Goal: Task Accomplishment & Management: Use online tool/utility

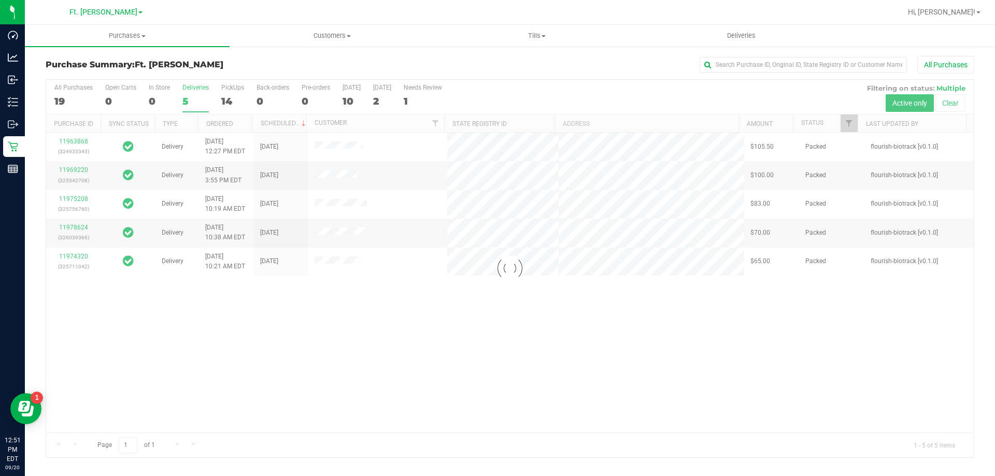
click at [244, 94] on div at bounding box center [509, 269] width 927 height 378
click at [235, 97] on div at bounding box center [509, 269] width 927 height 378
click at [235, 97] on div "14" at bounding box center [232, 101] width 23 height 12
click at [0, 0] on input "PickUps 14" at bounding box center [0, 0] width 0 height 0
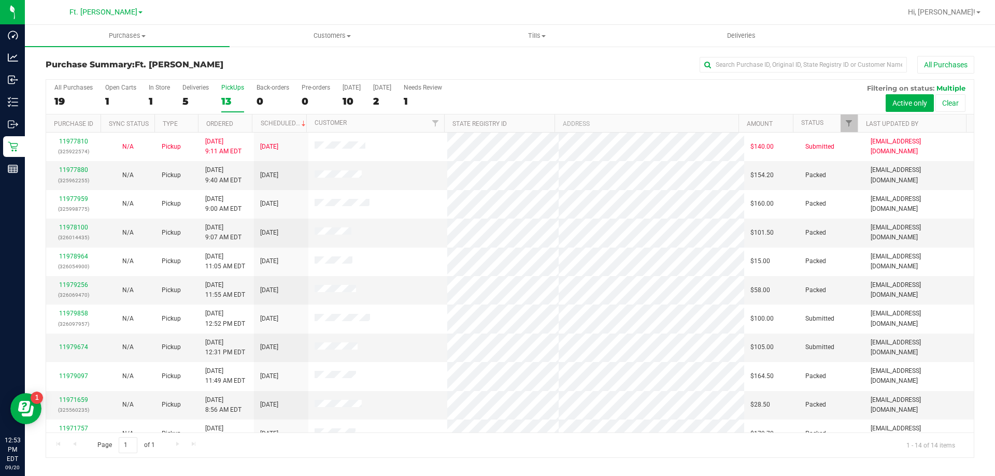
click at [235, 84] on div "PickUps" at bounding box center [232, 87] width 23 height 7
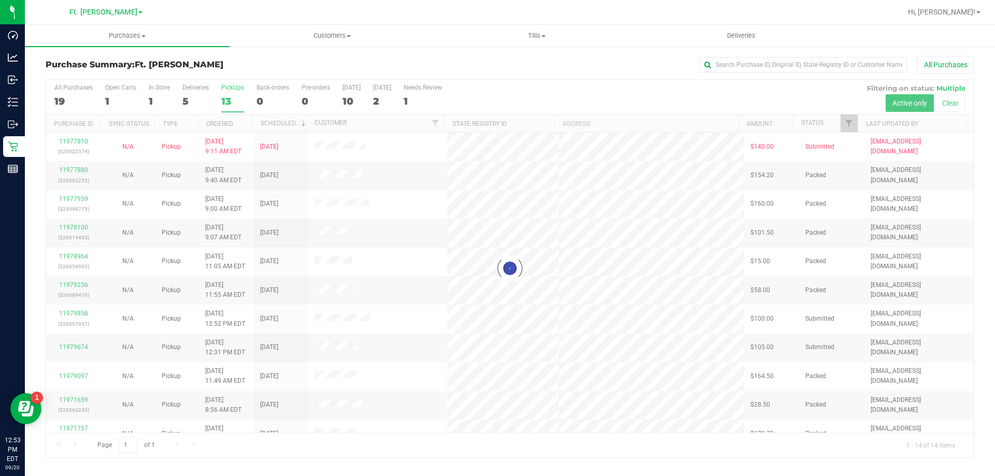
click at [245, 53] on div "Purchase Summary: Ft. [PERSON_NAME] All Purchases Loading... All Purchases 19 O…" at bounding box center [510, 257] width 970 height 423
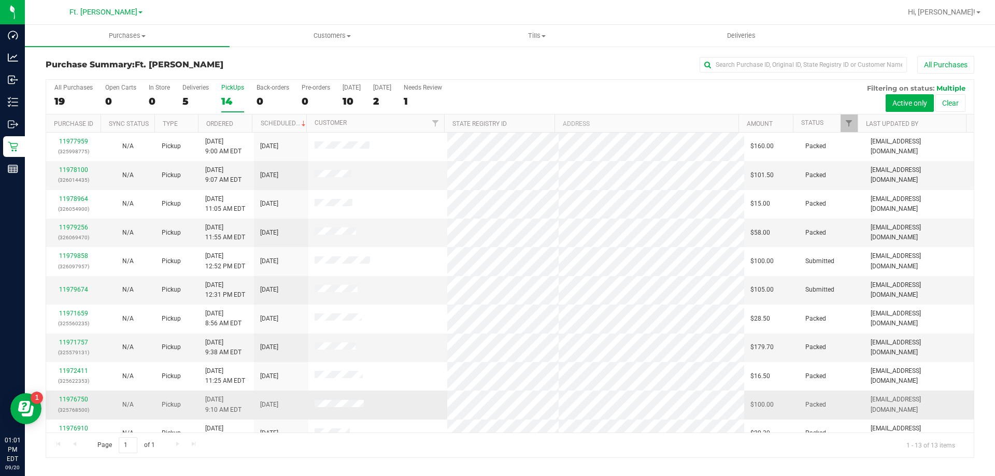
drag, startPoint x: 425, startPoint y: 338, endPoint x: 418, endPoint y: 416, distance: 78.0
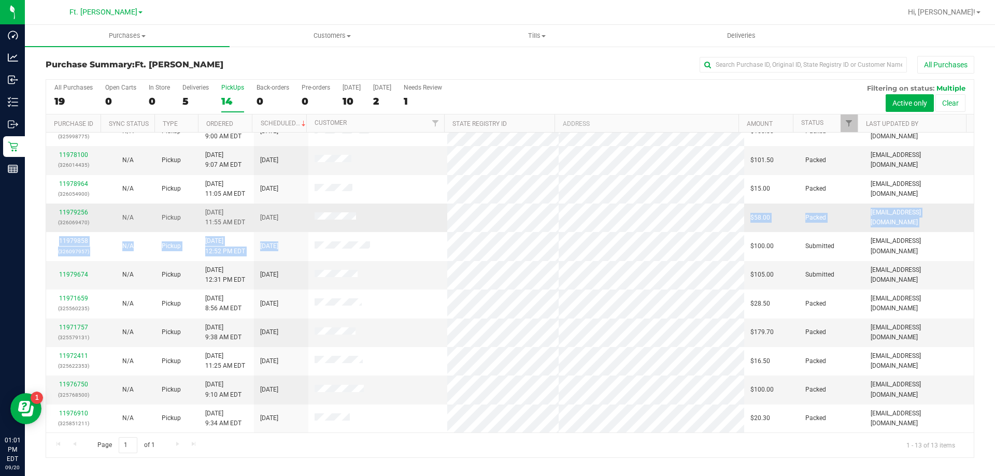
click at [511, 232] on tbody "11977810 (325922574) N/A Pickup [DATE] 9:11 AM EDT 9/20/2025 $140.00 Submitted …" at bounding box center [509, 246] width 927 height 373
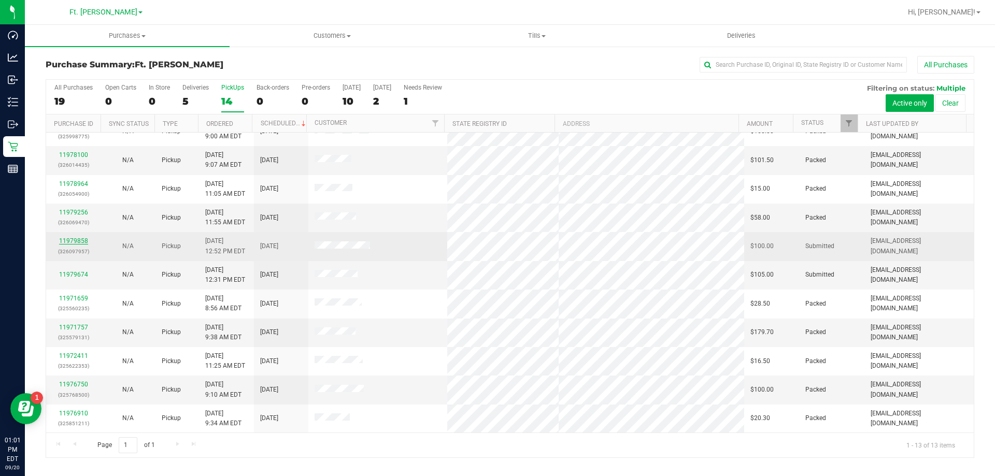
click at [76, 241] on link "11979858" at bounding box center [73, 240] width 29 height 7
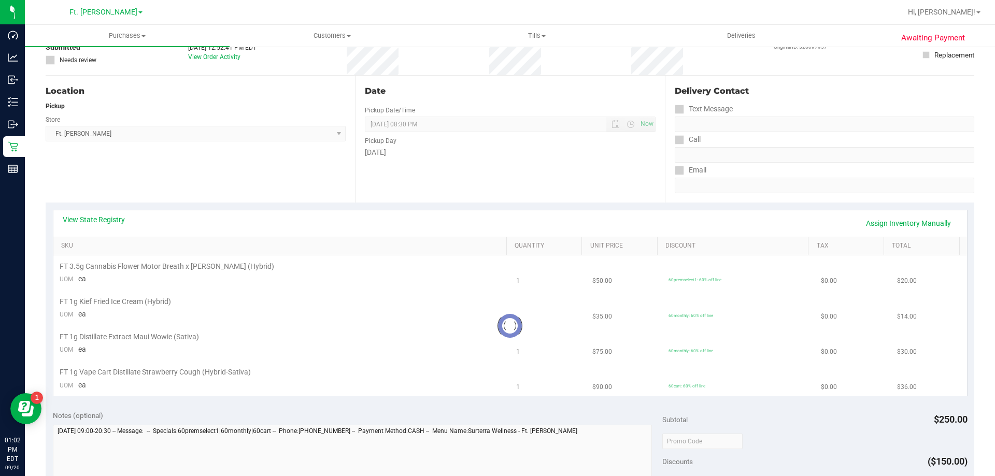
scroll to position [155, 0]
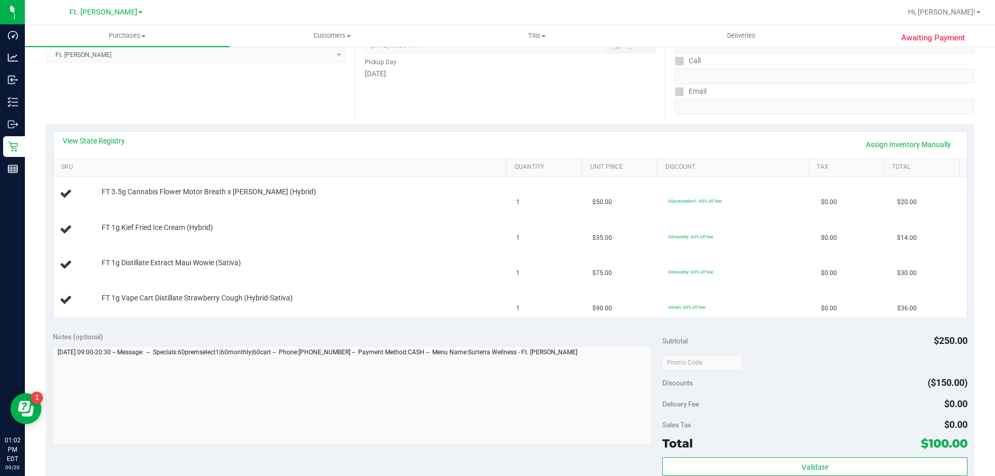
click at [104, 130] on div "View State Registry Assign Inventory Manually SKU Quantity Unit Price Discount …" at bounding box center [510, 224] width 928 height 201
click at [110, 140] on link "View State Registry" at bounding box center [94, 141] width 62 height 10
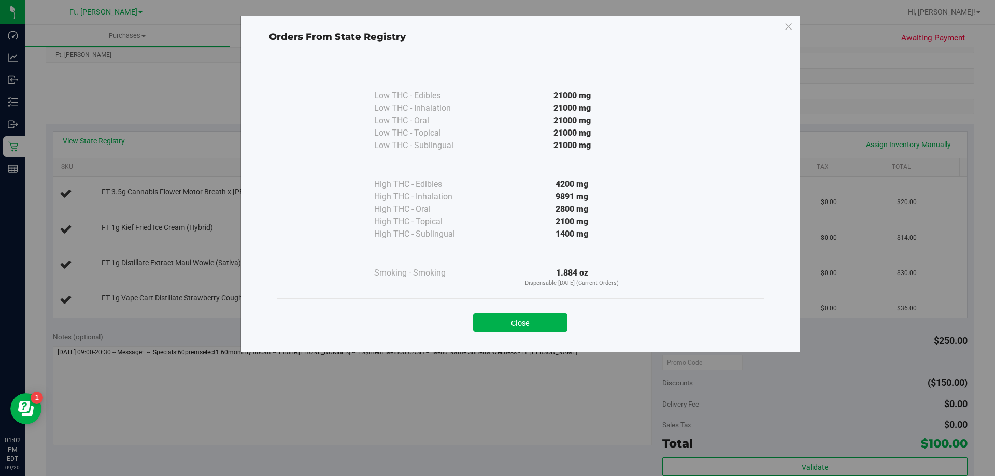
click at [539, 345] on div "Orders From State Registry Low THC - Edibles 21000 mg" at bounding box center [520, 184] width 560 height 337
click at [542, 314] on button "Close" at bounding box center [520, 322] width 94 height 19
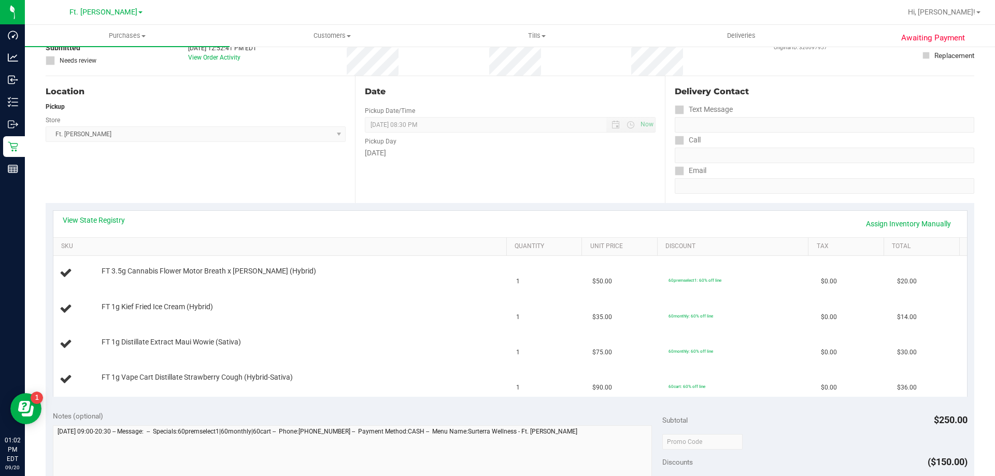
scroll to position [0, 0]
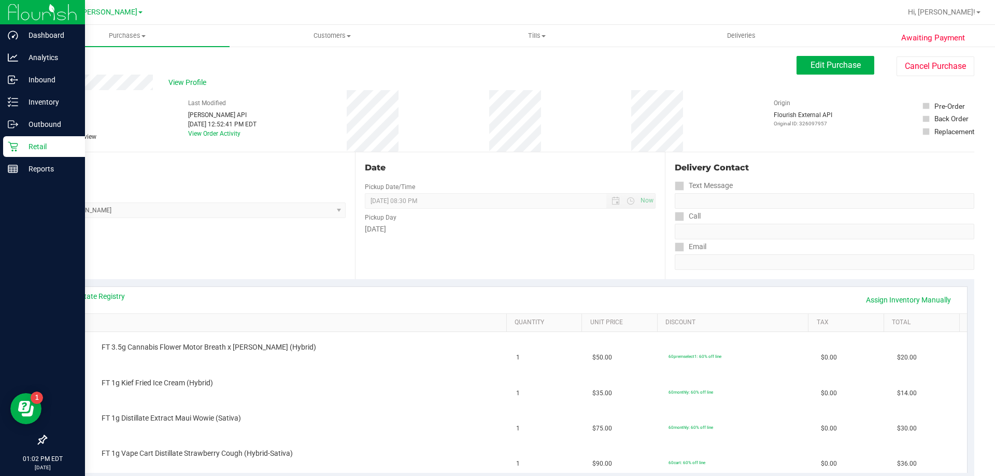
click at [17, 146] on icon at bounding box center [13, 147] width 10 height 10
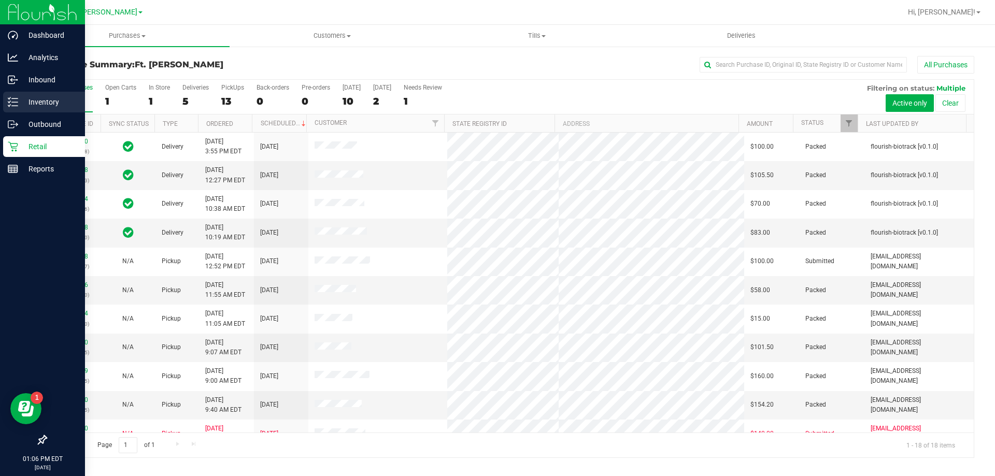
click at [34, 102] on p "Inventory" at bounding box center [49, 102] width 62 height 12
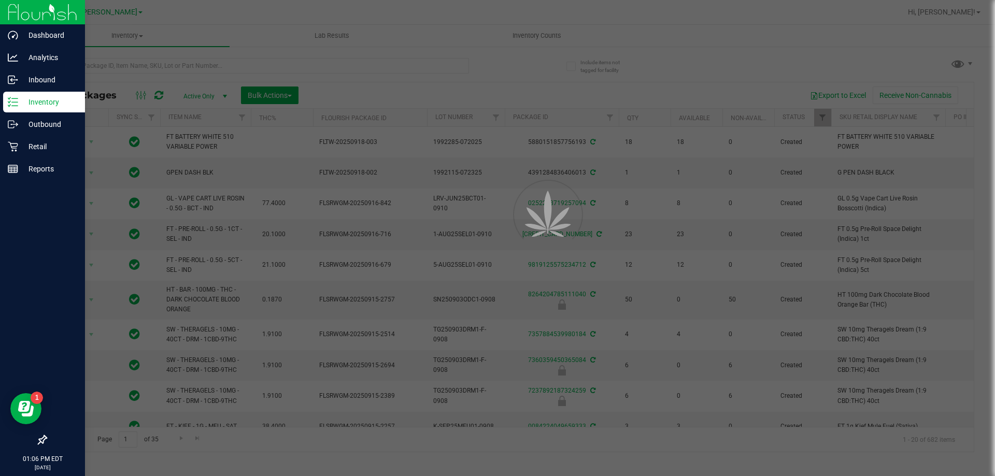
click at [195, 69] on div at bounding box center [497, 238] width 995 height 476
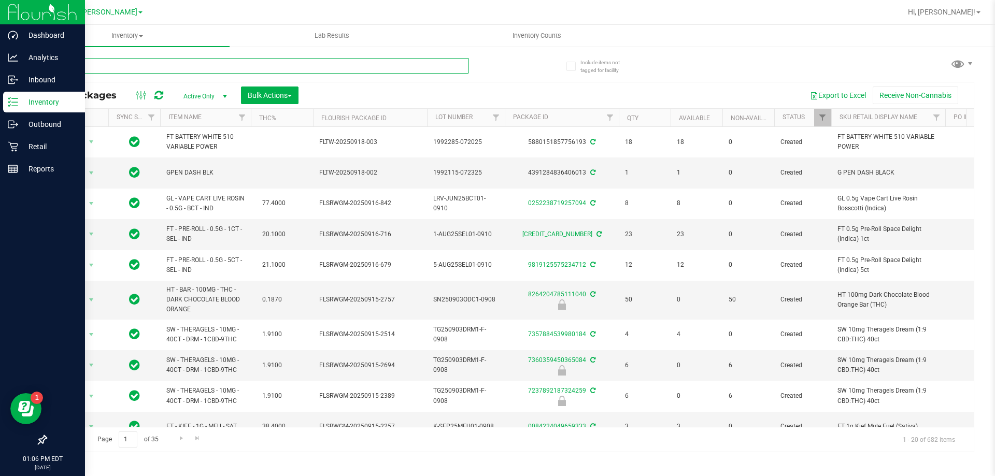
click at [195, 68] on input "text" at bounding box center [257, 66] width 423 height 16
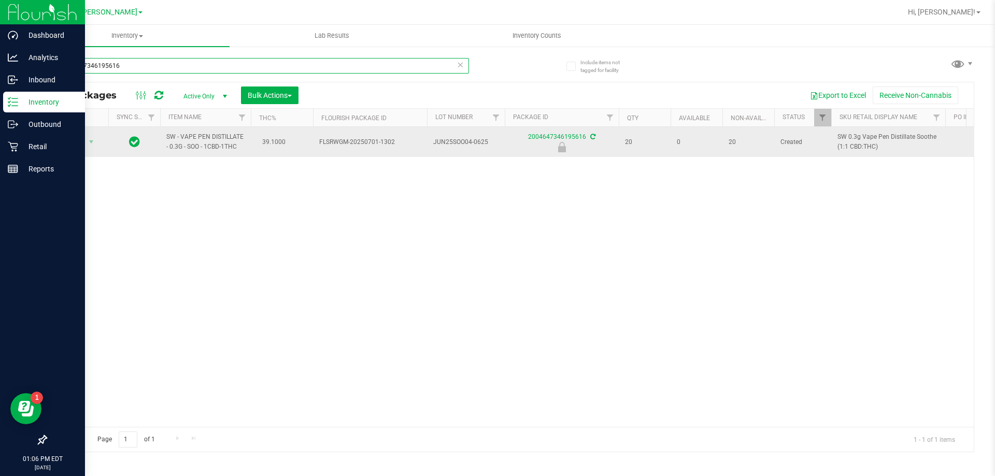
type input "2004647346195616"
click at [76, 134] on td "Action Action Edit attributes Global inventory Locate package Package audit log…" at bounding box center [77, 142] width 62 height 30
click at [78, 137] on span "Action" at bounding box center [70, 142] width 28 height 15
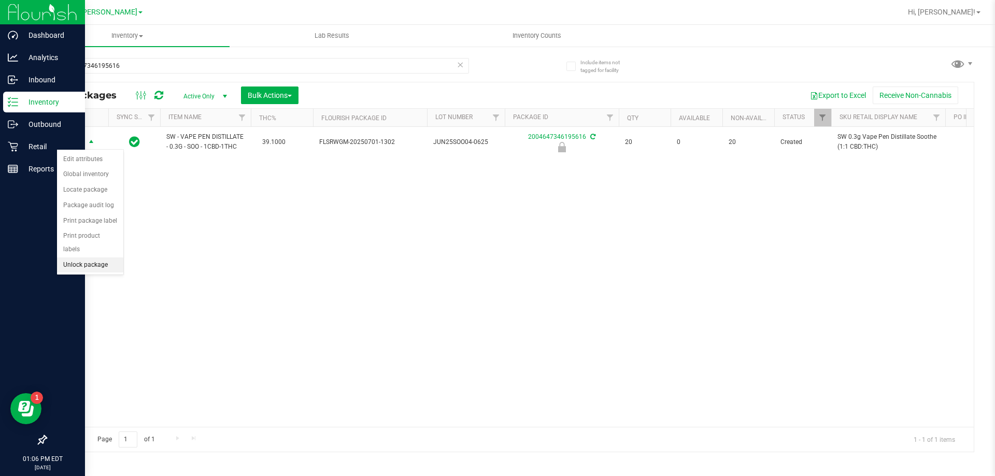
click at [93, 257] on li "Unlock package" at bounding box center [90, 265] width 66 height 16
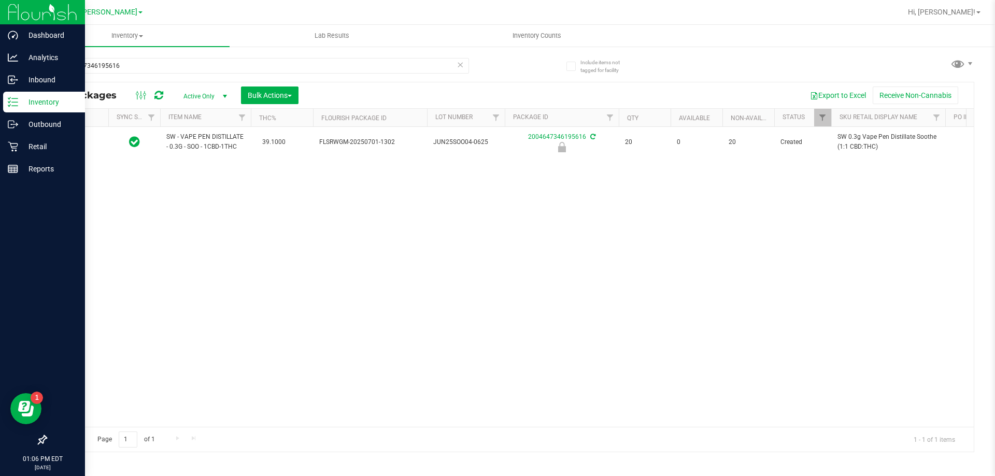
click at [114, 226] on div "Inventory All packages All inventory Waste log Create inventory Lab Results Inv…" at bounding box center [510, 250] width 970 height 451
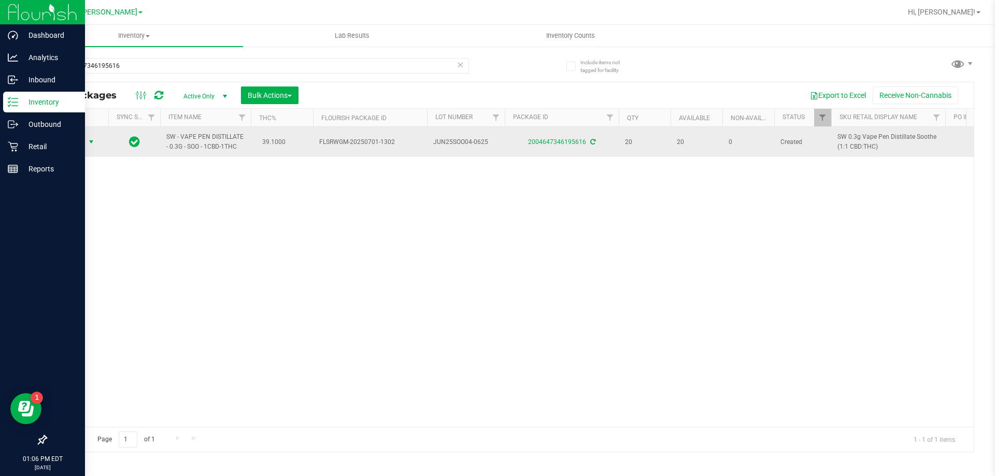
click at [90, 149] on span "select" at bounding box center [91, 142] width 13 height 15
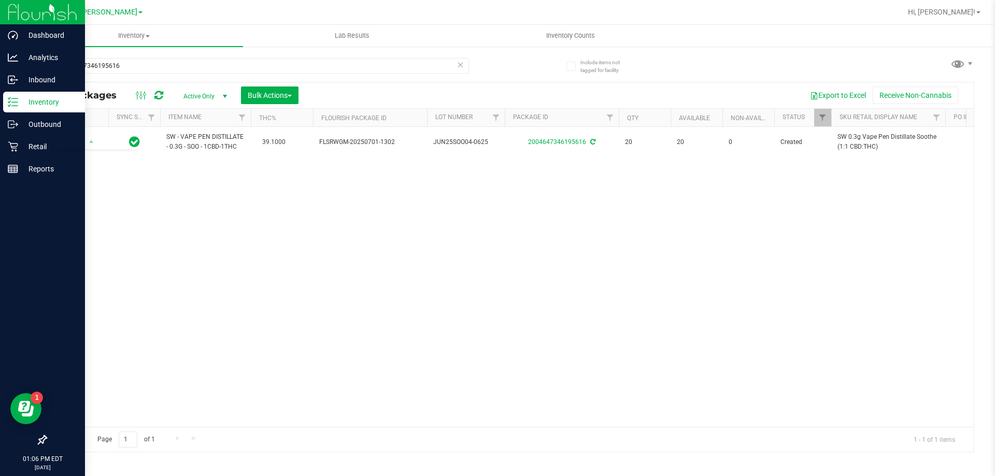
click at [139, 204] on div "Action Action Adjust qty Create package Edit attributes Global inventory Locate…" at bounding box center [509, 277] width 927 height 300
click at [24, 145] on p "Retail" at bounding box center [49, 146] width 62 height 12
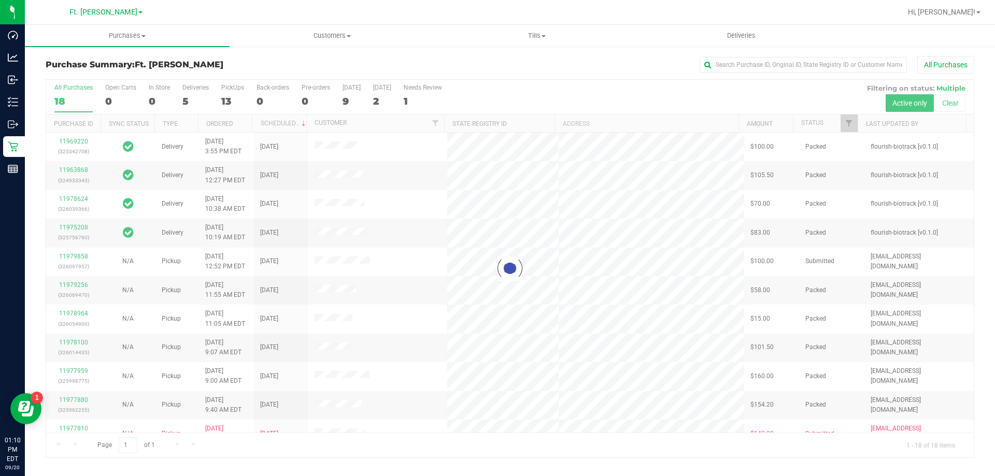
click at [233, 93] on div at bounding box center [509, 269] width 927 height 378
click at [233, 93] on label "PickUps 13" at bounding box center [232, 98] width 23 height 28
click at [0, 0] on input "PickUps 13" at bounding box center [0, 0] width 0 height 0
click at [233, 93] on div at bounding box center [509, 269] width 927 height 378
click at [233, 74] on div "Purchase Summary: Ft. [PERSON_NAME] All Purchases" at bounding box center [510, 67] width 928 height 23
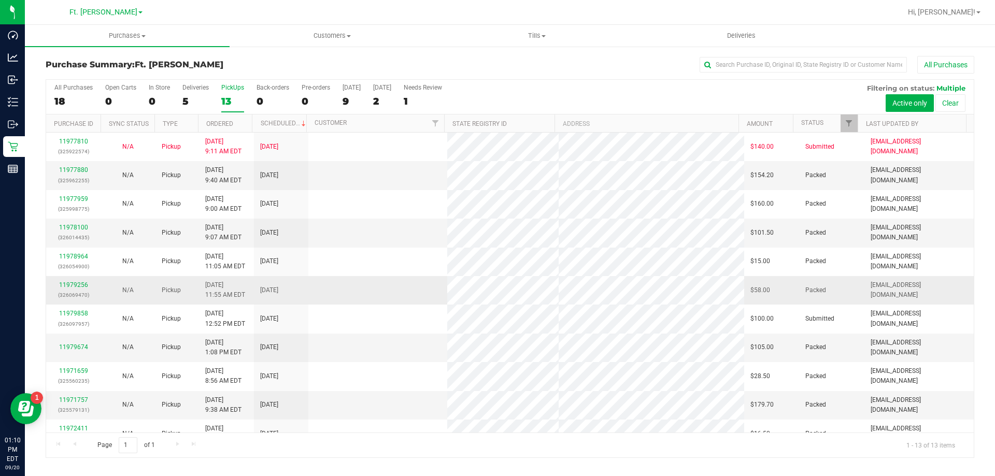
scroll to position [73, 0]
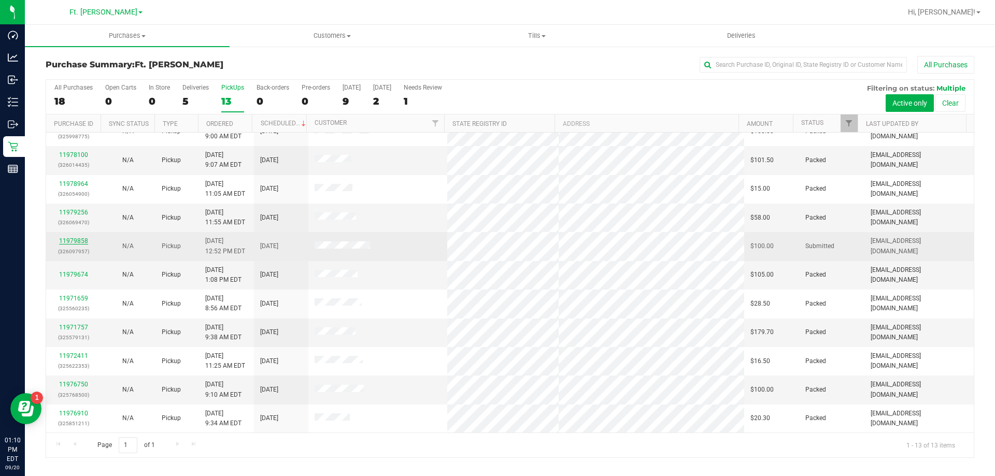
click at [78, 241] on link "11979858" at bounding box center [73, 240] width 29 height 7
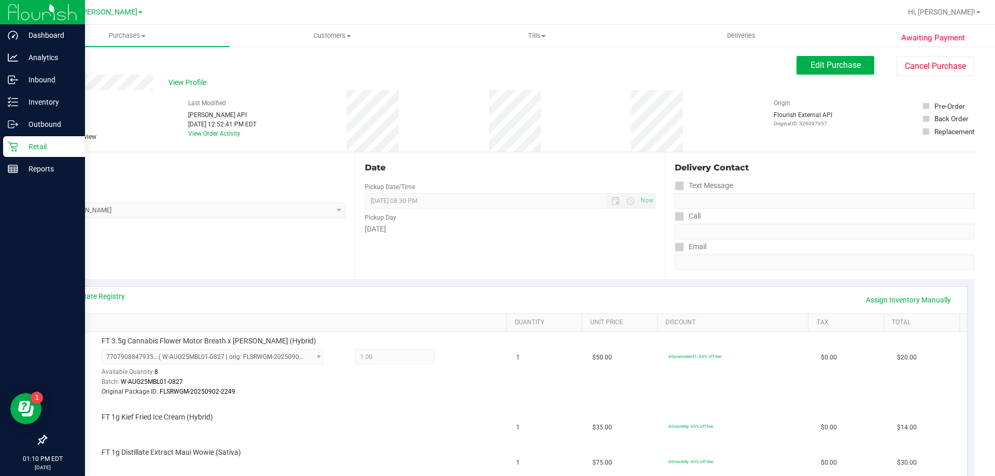
click at [50, 146] on p "Retail" at bounding box center [49, 146] width 62 height 12
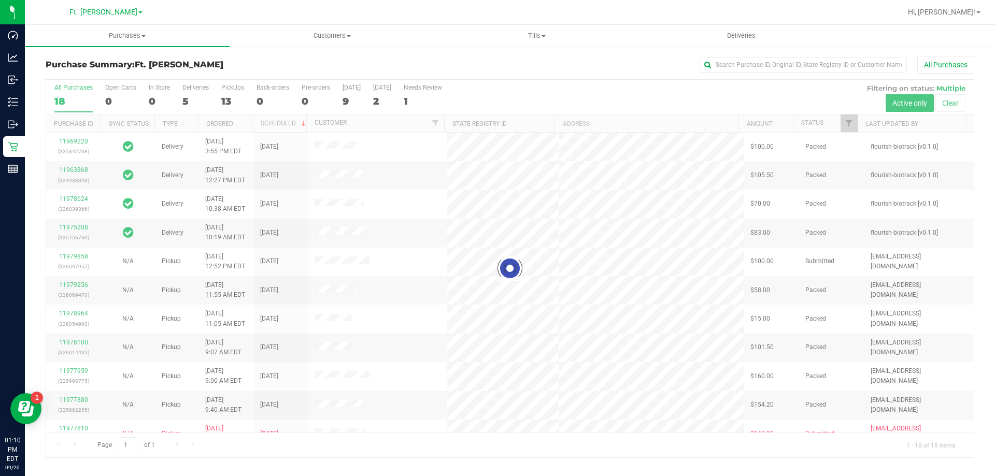
click at [261, 98] on div at bounding box center [509, 269] width 927 height 378
click at [240, 92] on div at bounding box center [509, 269] width 927 height 378
click at [238, 91] on div at bounding box center [509, 269] width 927 height 378
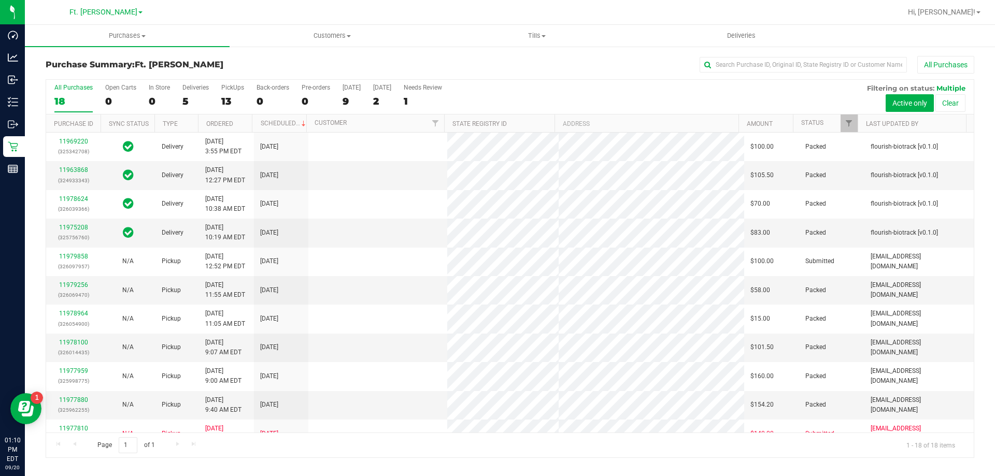
click at [238, 91] on label "PickUps 13" at bounding box center [232, 98] width 23 height 28
click at [0, 0] on input "PickUps 13" at bounding box center [0, 0] width 0 height 0
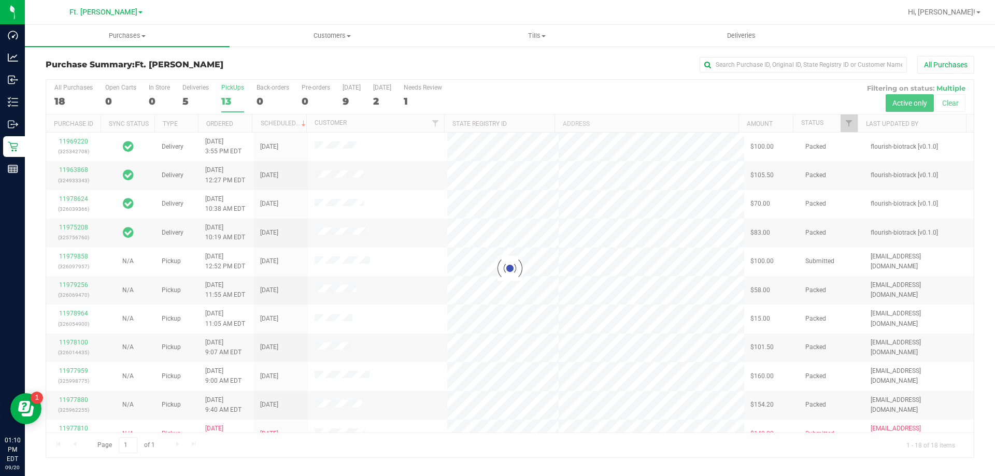
click at [238, 91] on div at bounding box center [509, 269] width 927 height 378
click at [266, 53] on div "Purchase Summary: Ft. [PERSON_NAME] All Purchases Loading... All Purchases 18 O…" at bounding box center [510, 257] width 970 height 423
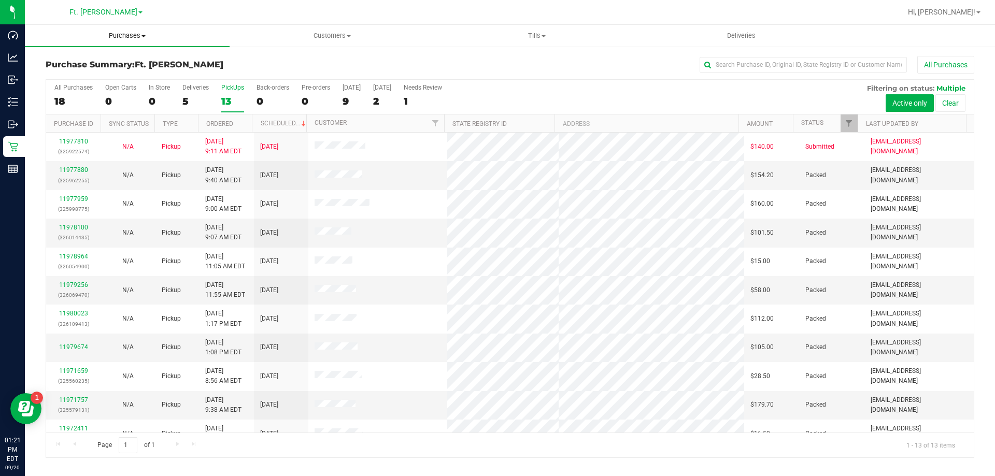
click at [129, 38] on span "Purchases" at bounding box center [127, 35] width 205 height 9
click at [120, 74] on li "Fulfillment" at bounding box center [127, 75] width 205 height 12
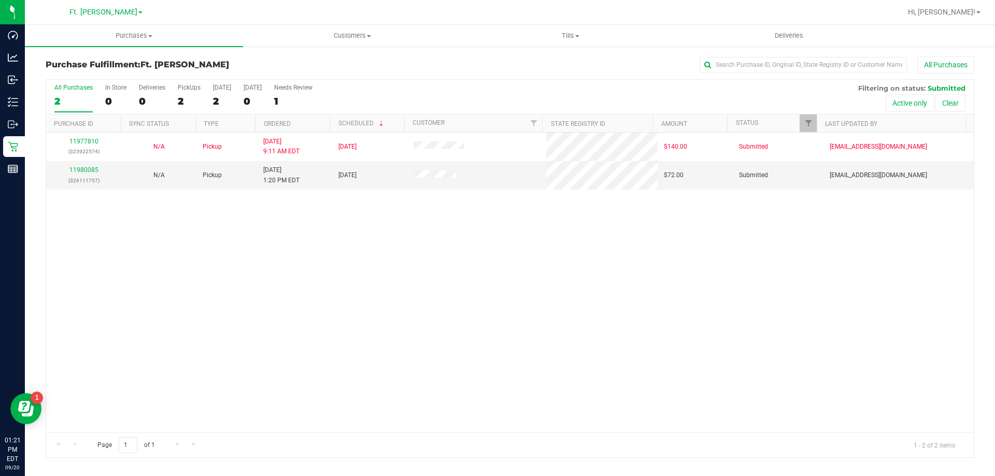
click at [176, 101] on div "All Purchases 2 In Store 0 Deliveries 0 PickUps 2 [DATE] 2 [DATE] 0 Needs Revie…" at bounding box center [509, 97] width 927 height 35
click at [83, 166] on link "11980085" at bounding box center [83, 169] width 29 height 7
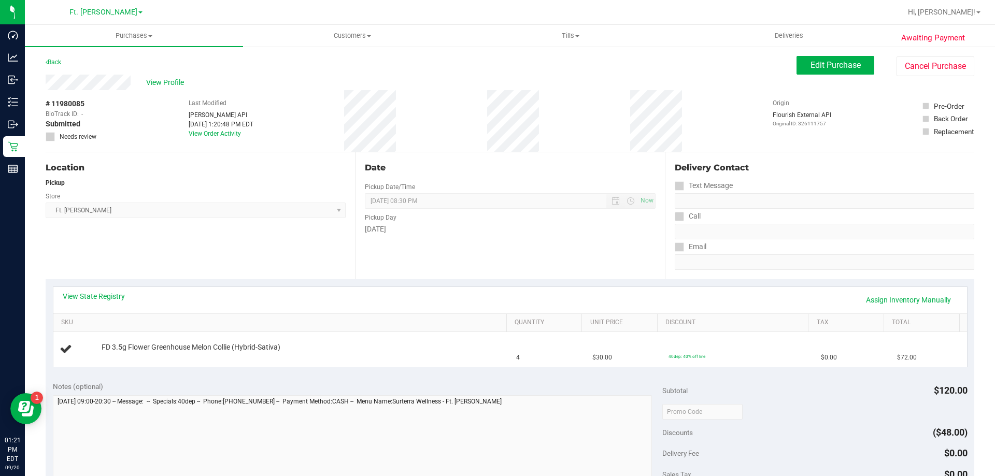
click at [255, 75] on div "View Profile" at bounding box center [421, 83] width 751 height 16
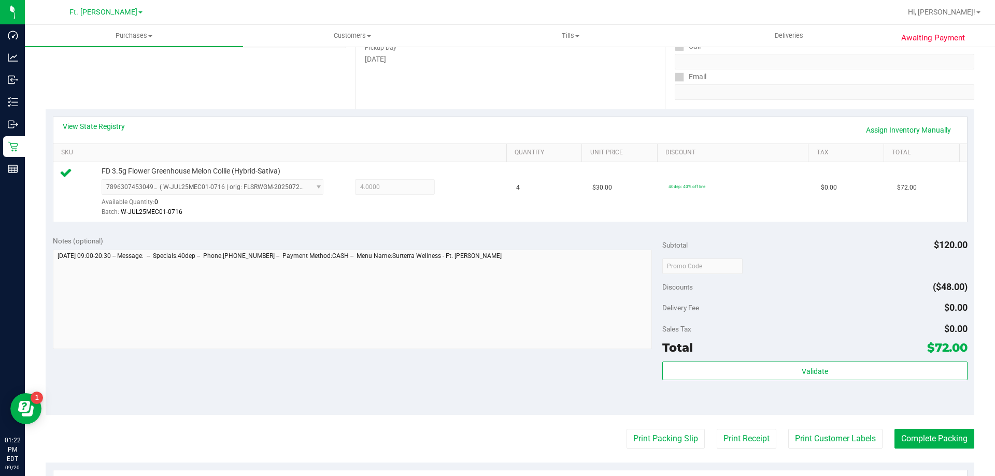
scroll to position [259, 0]
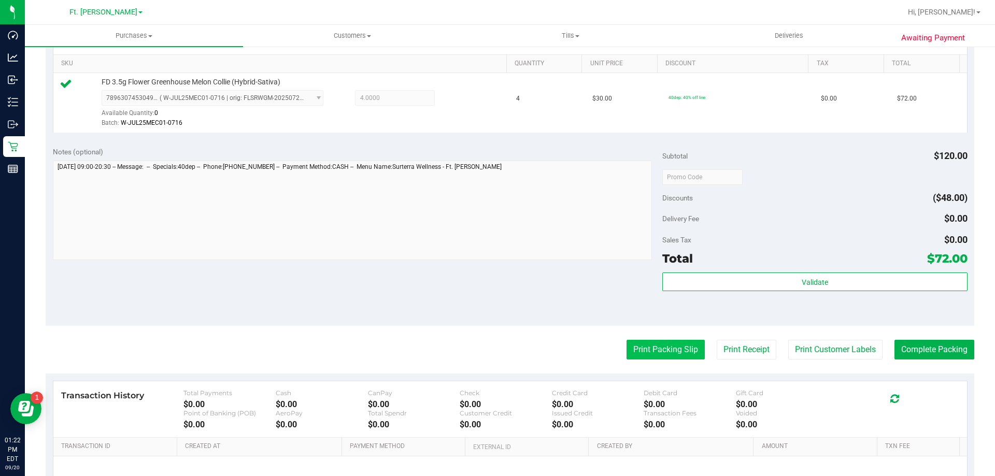
click at [670, 350] on button "Print Packing Slip" at bounding box center [665, 350] width 78 height 20
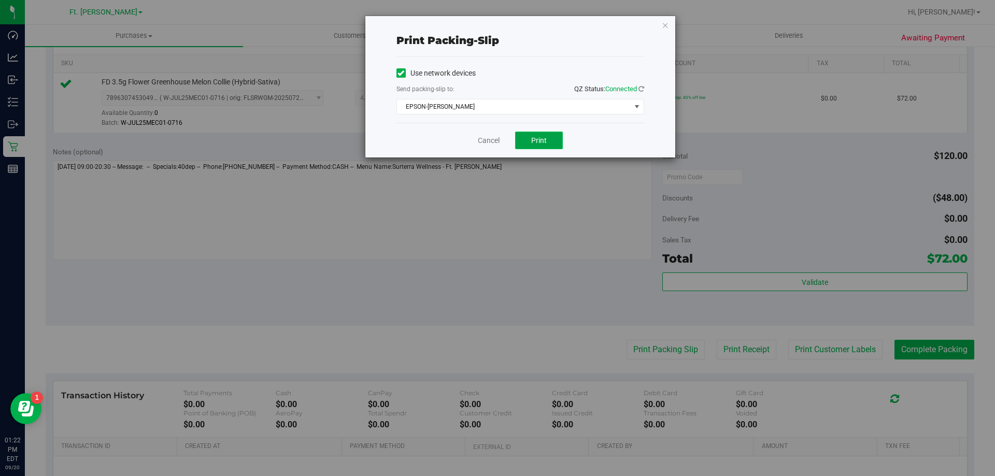
click at [551, 148] on button "Print" at bounding box center [539, 141] width 48 height 18
click at [665, 30] on icon "button" at bounding box center [665, 25] width 7 height 12
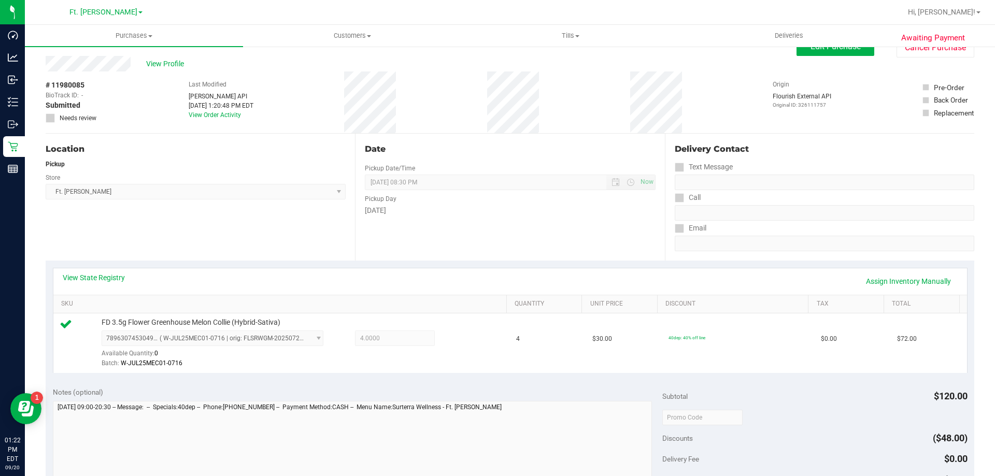
scroll to position [0, 0]
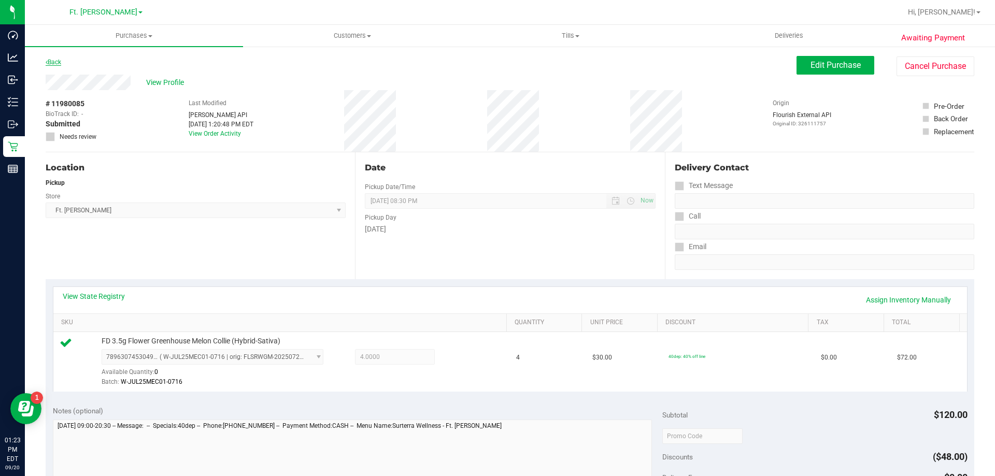
click at [61, 60] on link "Back" at bounding box center [54, 62] width 16 height 7
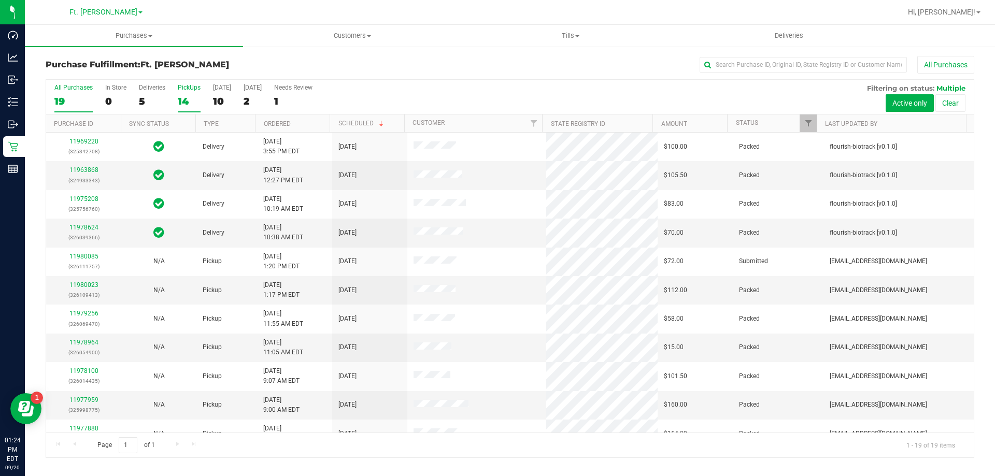
click at [190, 90] on div "PickUps" at bounding box center [189, 87] width 23 height 7
click at [0, 0] on input "PickUps 14" at bounding box center [0, 0] width 0 height 0
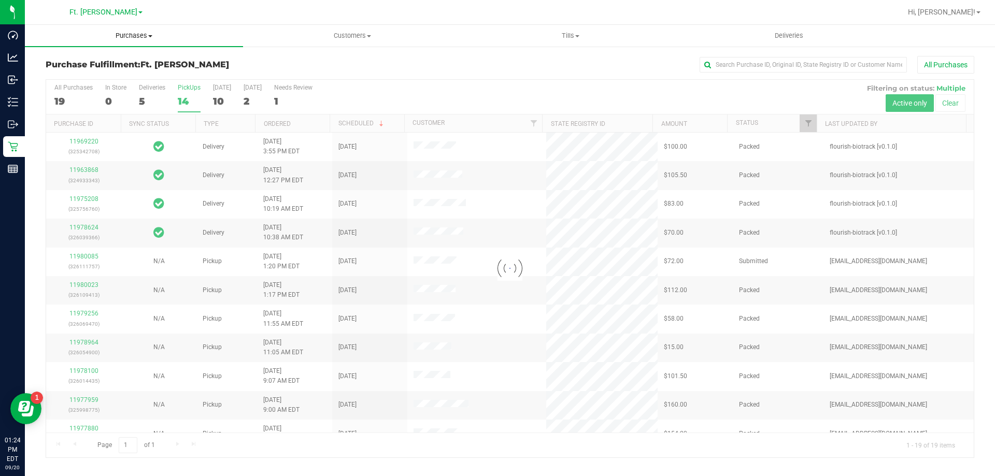
click at [144, 36] on span "Purchases" at bounding box center [134, 35] width 218 height 9
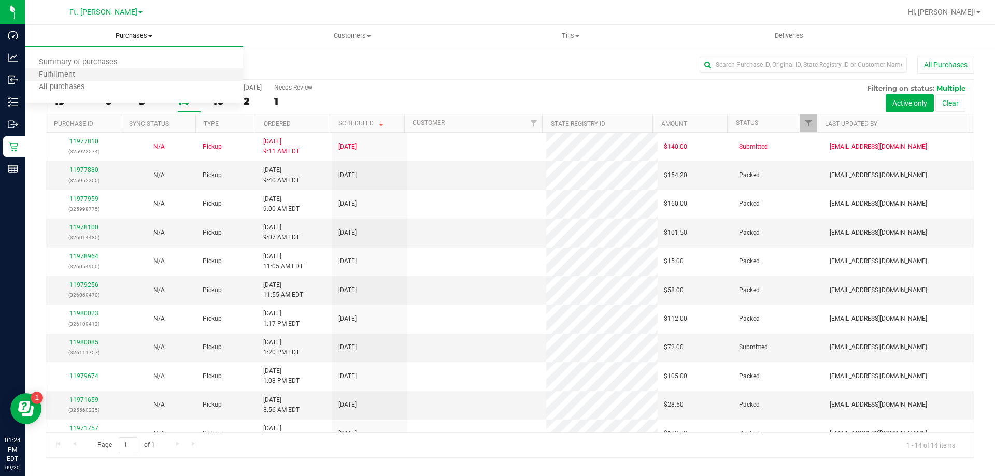
click at [104, 75] on li "Fulfillment" at bounding box center [134, 75] width 218 height 12
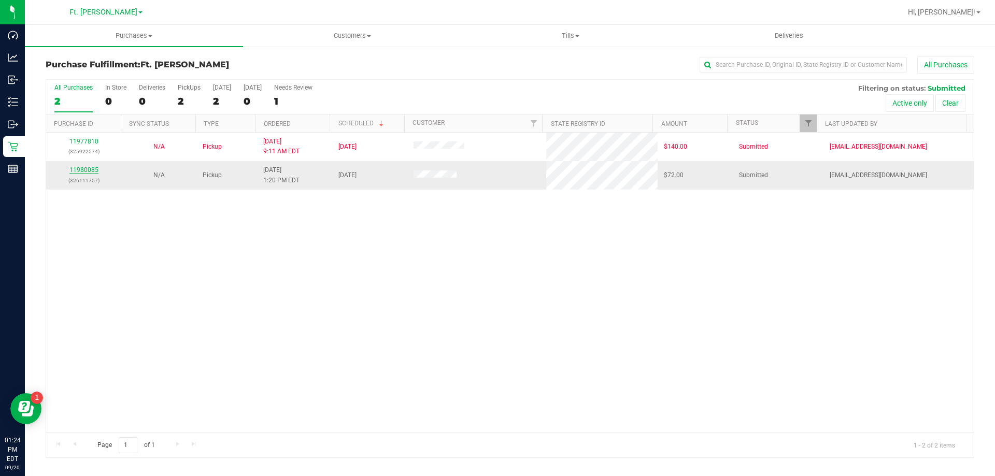
click at [95, 169] on link "11980085" at bounding box center [83, 169] width 29 height 7
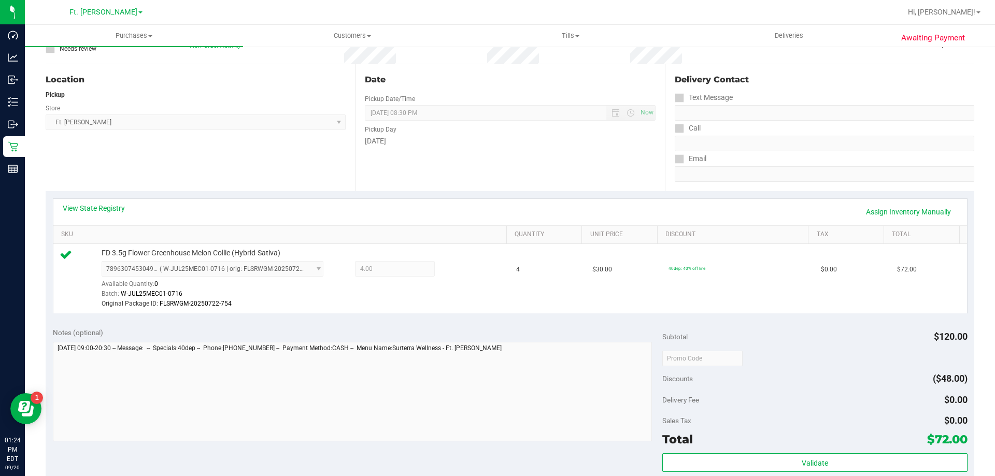
scroll to position [259, 0]
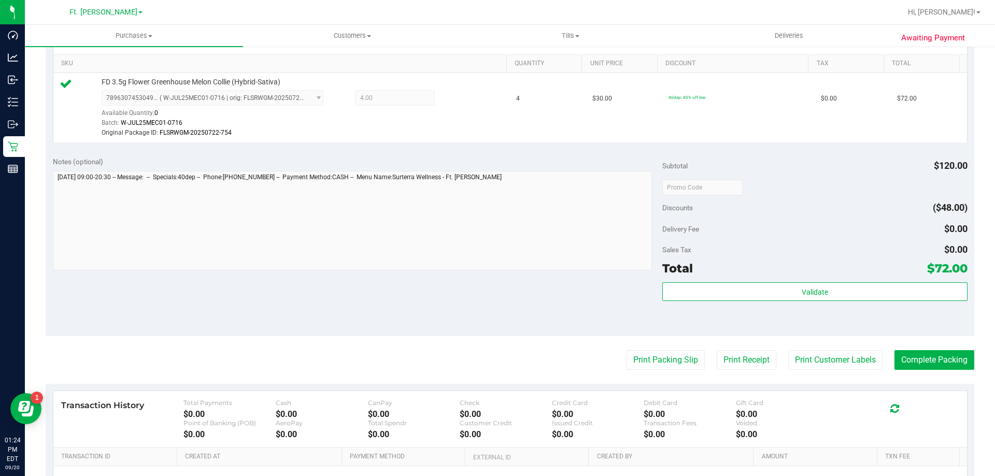
click at [928, 349] on purchase-details "Back Edit Purchase Cancel Purchase View Profile # 11980085 BioTrack ID: - Submi…" at bounding box center [510, 187] width 928 height 781
click at [923, 362] on button "Complete Packing" at bounding box center [934, 360] width 80 height 20
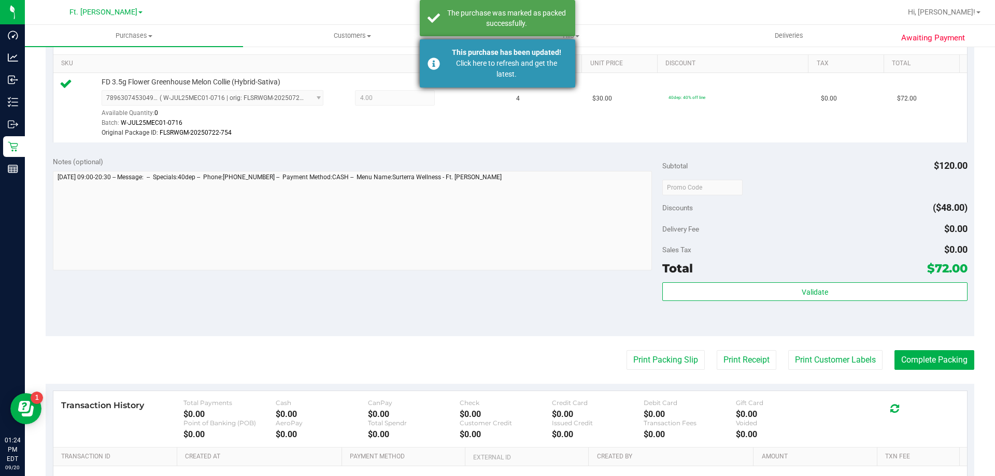
click at [550, 78] on div "Click here to refresh and get the latest." at bounding box center [507, 69] width 122 height 22
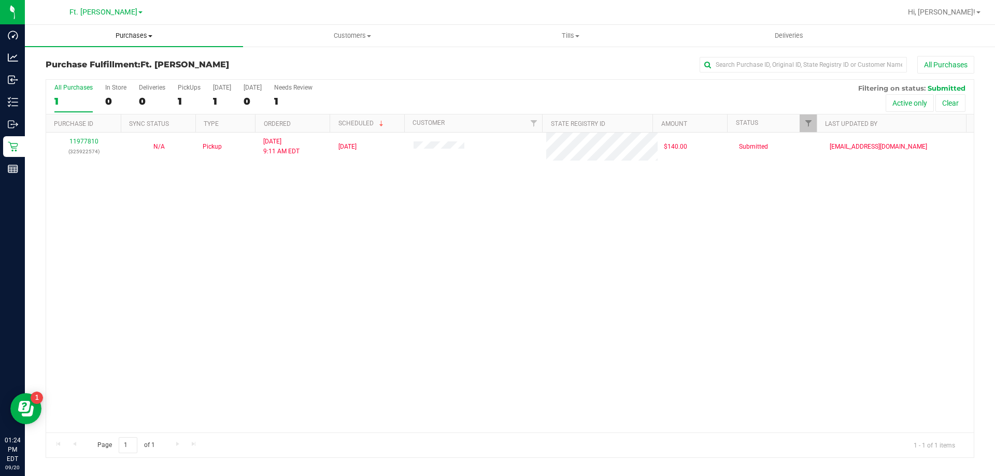
click at [135, 36] on span "Purchases" at bounding box center [134, 35] width 218 height 9
click at [95, 75] on li "Fulfillment" at bounding box center [134, 75] width 218 height 12
click at [190, 91] on label "PickUps 0" at bounding box center [189, 98] width 23 height 28
click at [0, 0] on input "PickUps 0" at bounding box center [0, 0] width 0 height 0
click at [156, 37] on span "Purchases" at bounding box center [134, 35] width 218 height 9
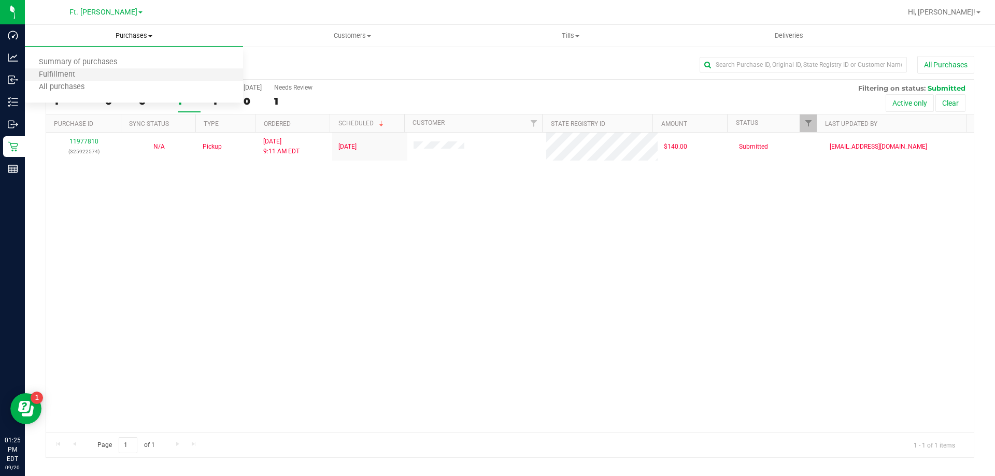
click at [99, 74] on li "Fulfillment" at bounding box center [134, 75] width 218 height 12
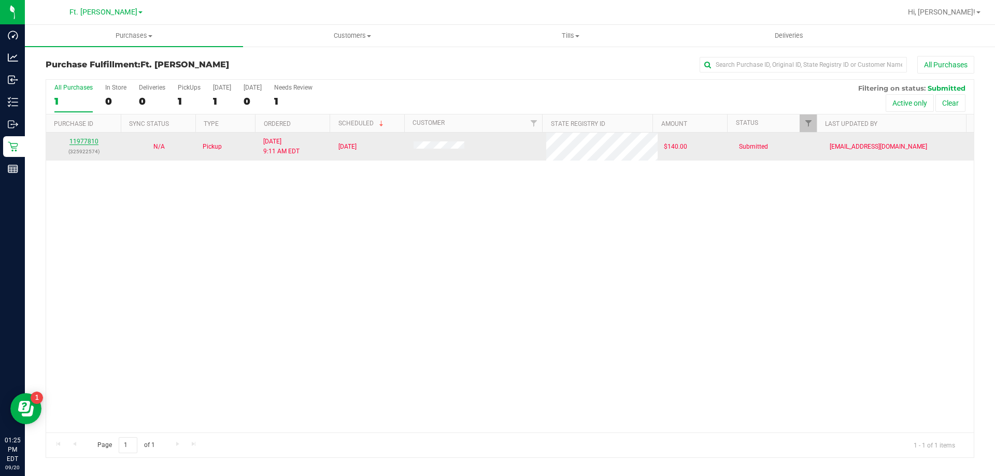
click at [87, 139] on link "11977810" at bounding box center [83, 141] width 29 height 7
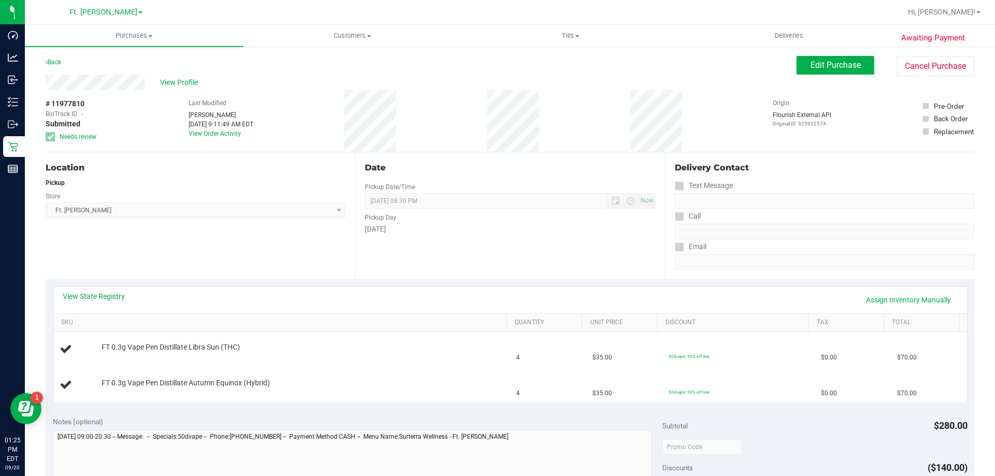
click at [164, 265] on div "Location Pickup Store Ft. [PERSON_NAME] Select Store [PERSON_NAME][GEOGRAPHIC_D…" at bounding box center [200, 215] width 309 height 127
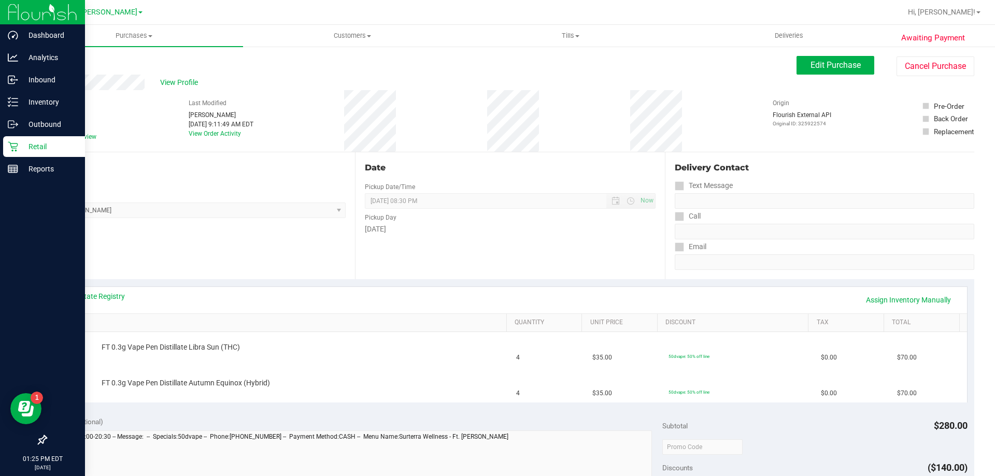
click at [58, 140] on p "Retail" at bounding box center [49, 146] width 62 height 12
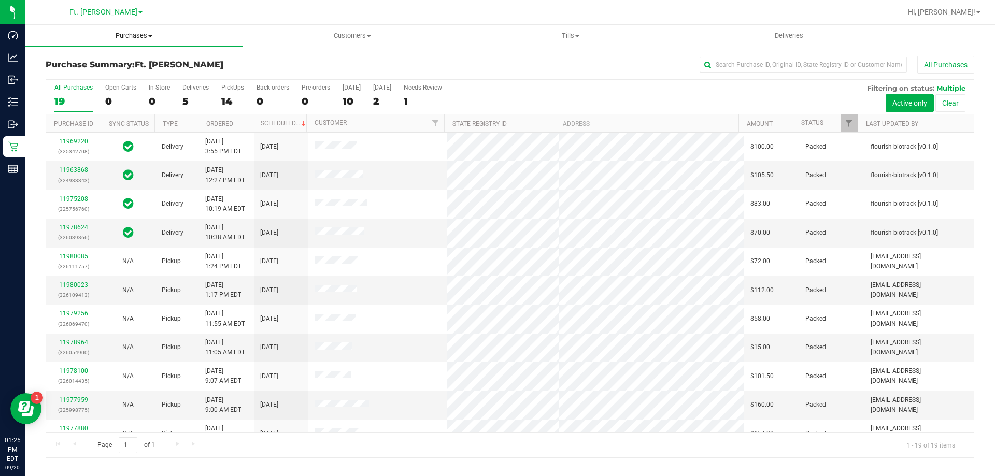
click at [156, 39] on span "Purchases" at bounding box center [134, 35] width 218 height 9
click at [123, 74] on li "Fulfillment" at bounding box center [134, 75] width 218 height 12
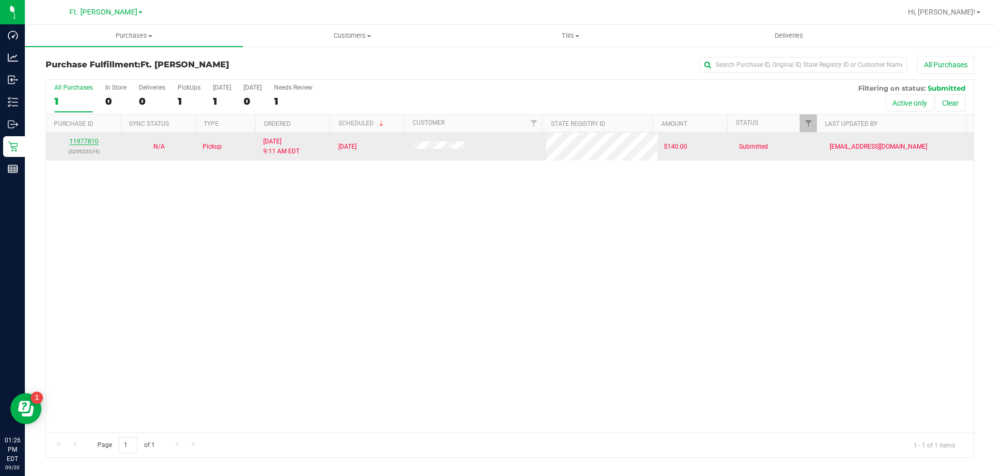
click at [82, 143] on link "11977810" at bounding box center [83, 141] width 29 height 7
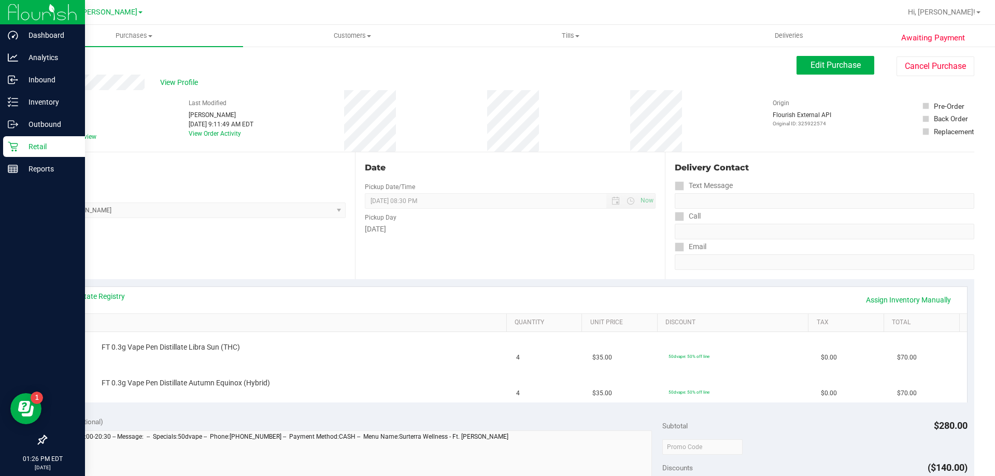
click at [30, 142] on p "Retail" at bounding box center [49, 146] width 62 height 12
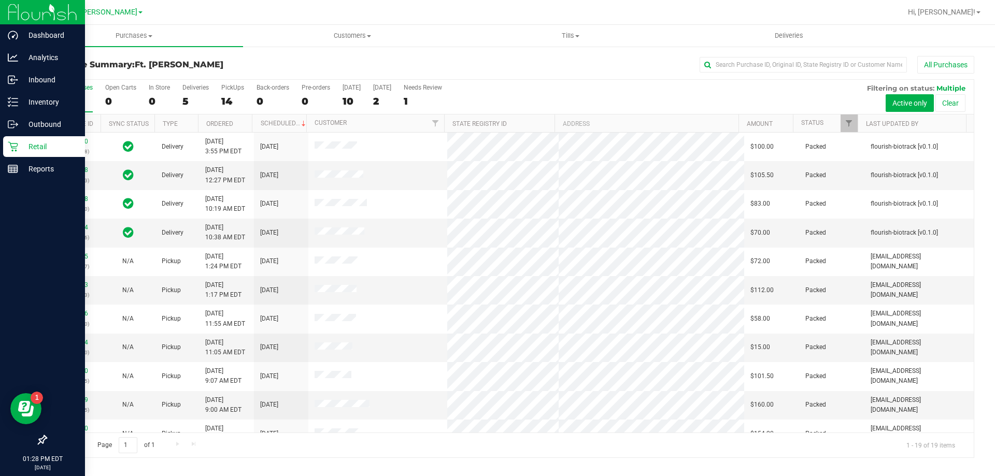
click at [43, 149] on p "Retail" at bounding box center [49, 146] width 62 height 12
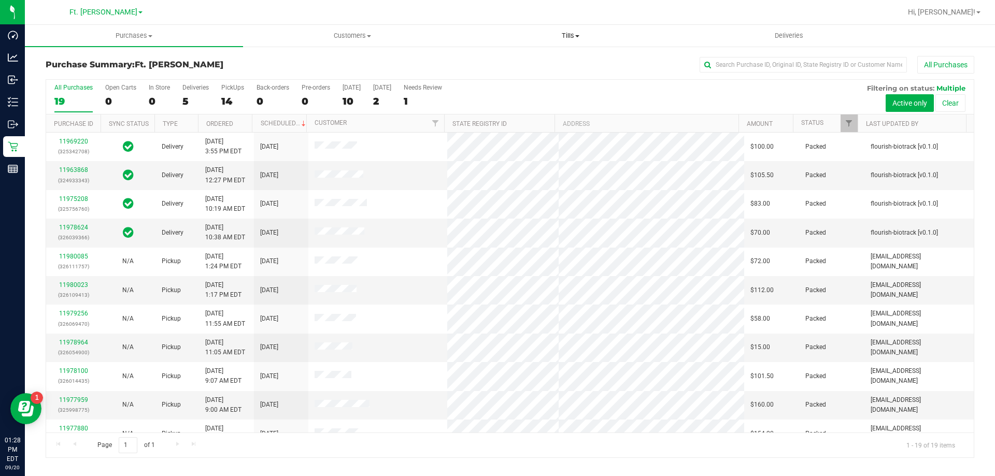
click at [570, 36] on span "Tills" at bounding box center [570, 35] width 217 height 9
click at [550, 60] on li "Manage tills" at bounding box center [570, 62] width 218 height 12
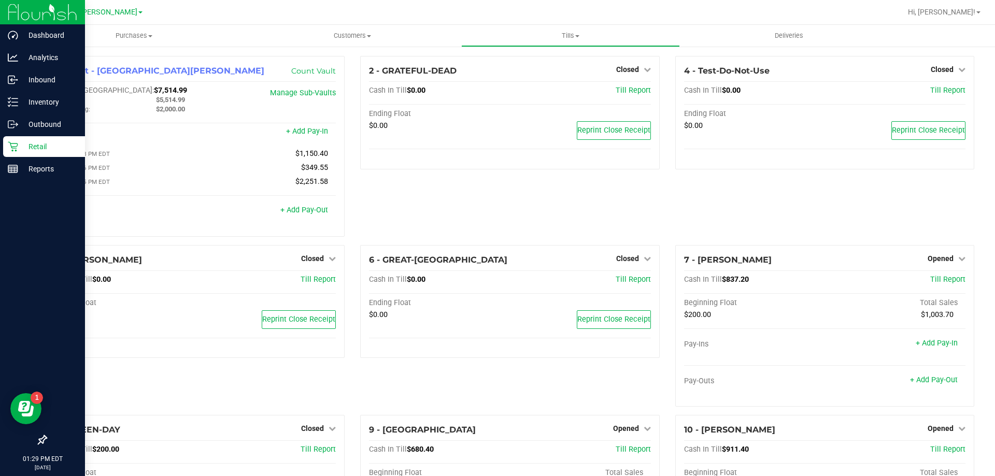
click at [31, 137] on div "Retail" at bounding box center [44, 146] width 82 height 21
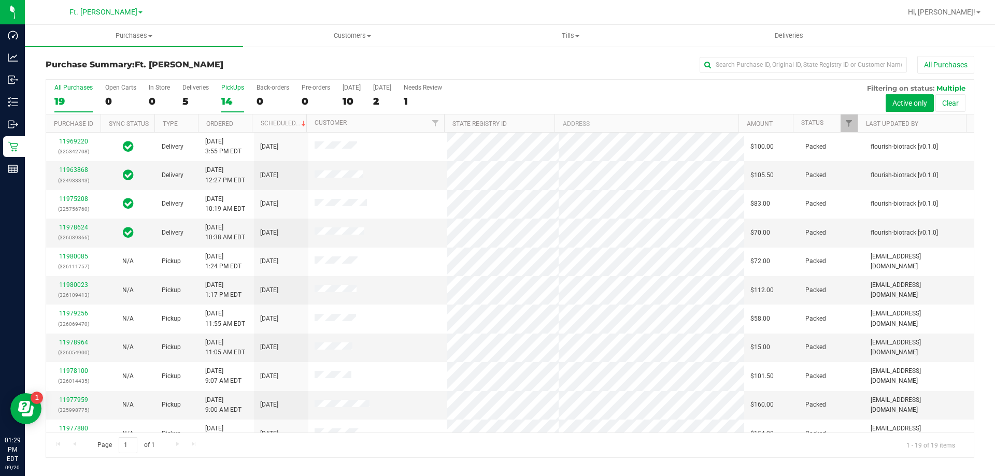
click at [238, 95] on div "14" at bounding box center [232, 101] width 23 height 12
click at [0, 0] on input "PickUps 14" at bounding box center [0, 0] width 0 height 0
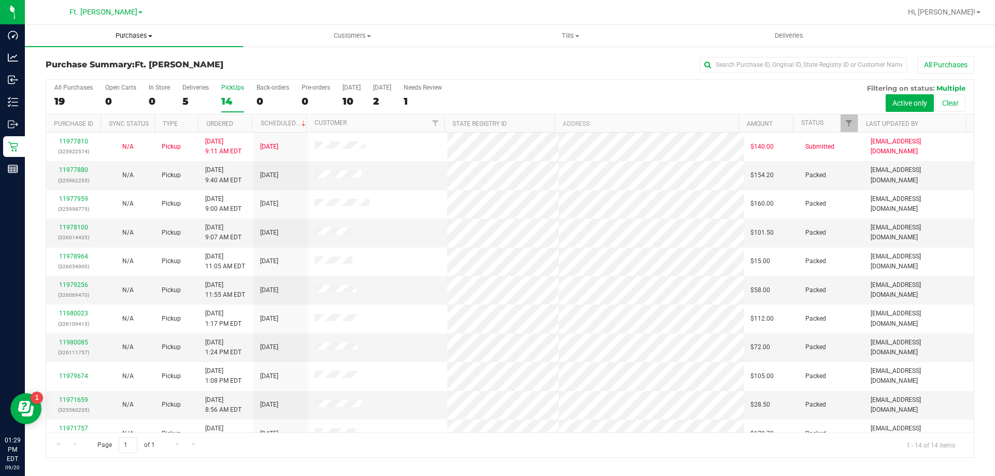
click at [152, 34] on span "Purchases" at bounding box center [134, 35] width 218 height 9
click at [144, 73] on li "Fulfillment" at bounding box center [134, 75] width 218 height 12
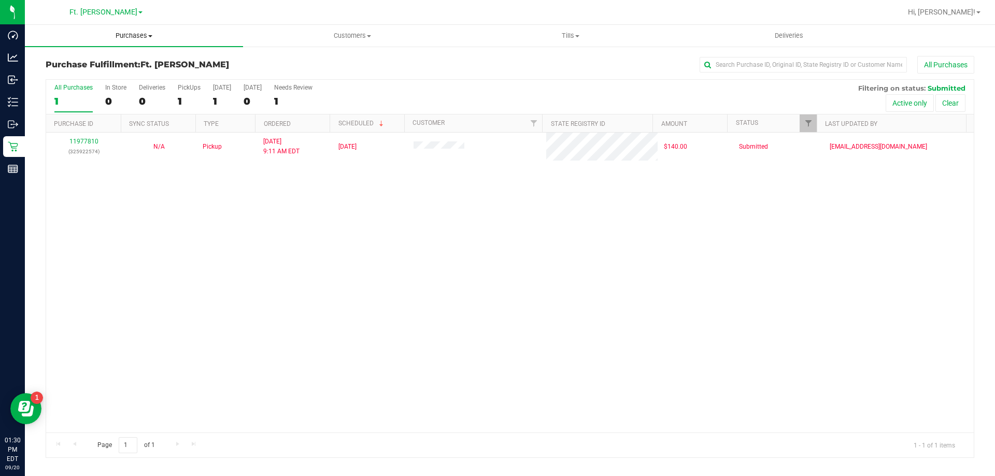
click at [136, 35] on span "Purchases" at bounding box center [134, 35] width 218 height 9
click at [78, 77] on span "Fulfillment" at bounding box center [57, 74] width 64 height 9
click at [134, 43] on uib-tab-heading "Purchases Summary of purchases Fulfillment All purchases" at bounding box center [134, 36] width 218 height 22
click at [78, 75] on span "Fulfillment" at bounding box center [57, 74] width 64 height 9
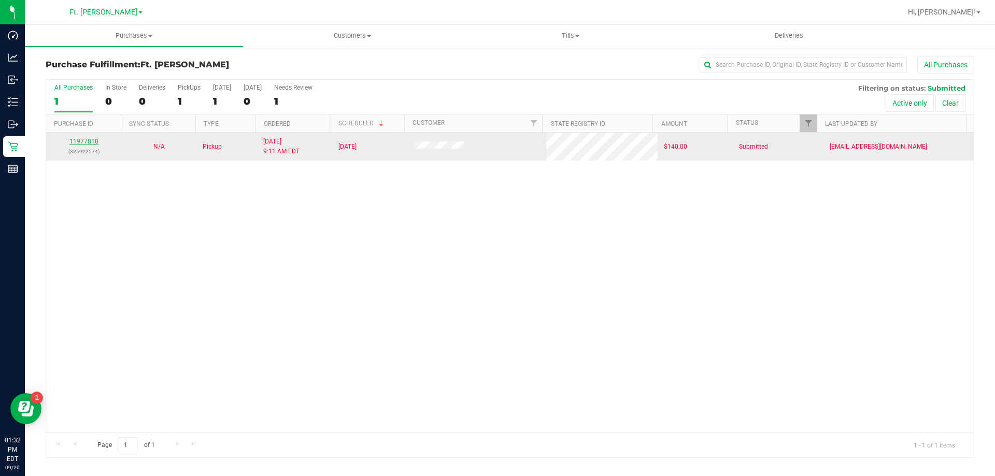
click at [95, 142] on link "11977810" at bounding box center [83, 141] width 29 height 7
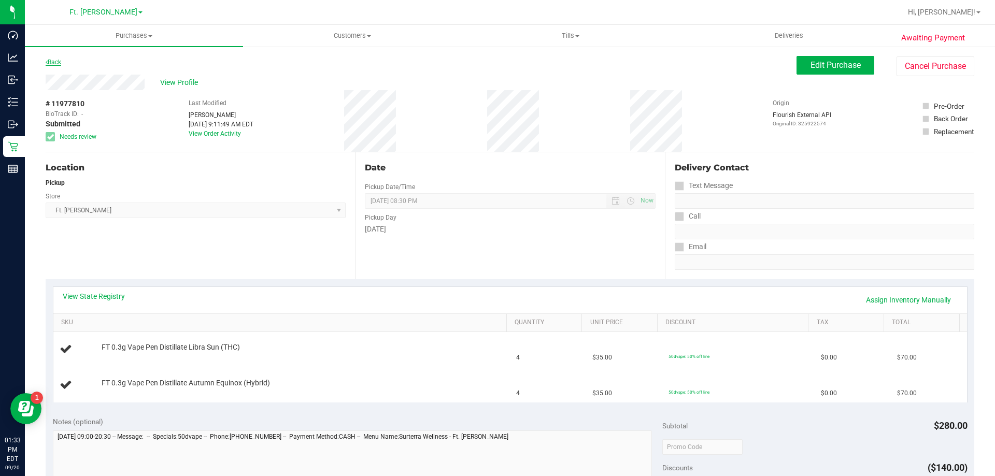
click at [61, 65] on link "Back" at bounding box center [54, 62] width 16 height 7
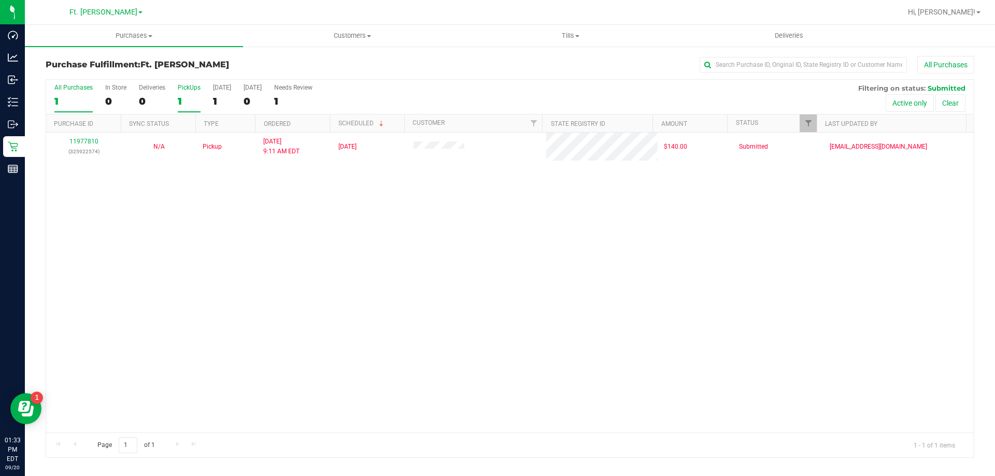
click at [181, 96] on div "1" at bounding box center [189, 101] width 23 height 12
click at [0, 0] on input "PickUps 1" at bounding box center [0, 0] width 0 height 0
click at [155, 39] on span "Purchases" at bounding box center [134, 35] width 218 height 9
click at [48, 76] on span "Fulfillment" at bounding box center [57, 74] width 64 height 9
click at [181, 99] on div "1" at bounding box center [189, 101] width 23 height 12
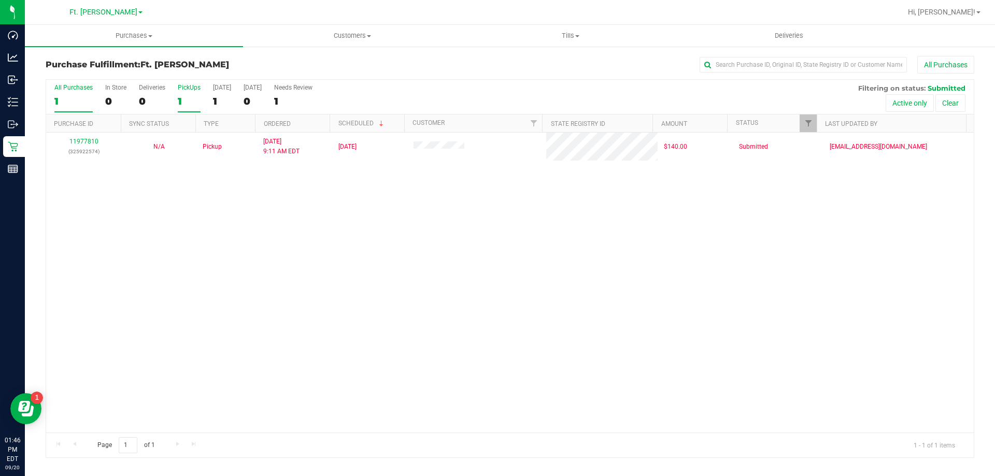
click at [0, 0] on input "PickUps 1" at bounding box center [0, 0] width 0 height 0
click at [153, 39] on span "Purchases" at bounding box center [134, 35] width 218 height 9
click at [101, 74] on li "Fulfillment" at bounding box center [134, 75] width 218 height 12
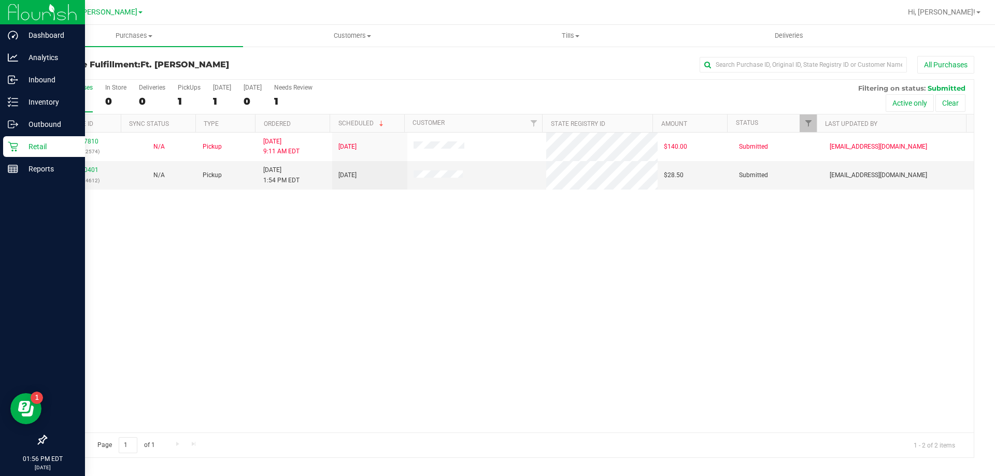
click at [30, 144] on p "Retail" at bounding box center [49, 146] width 62 height 12
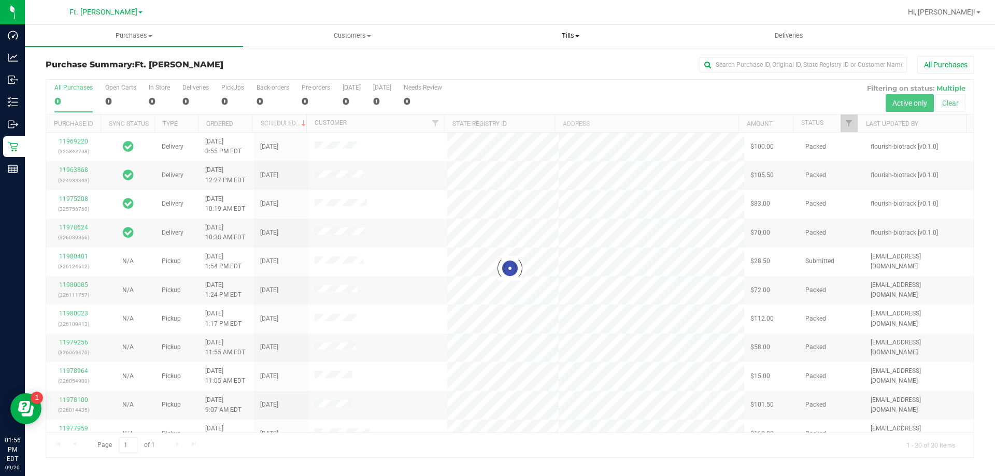
click at [571, 37] on span "Tills" at bounding box center [570, 35] width 217 height 9
click at [545, 65] on li "Manage tills" at bounding box center [570, 62] width 218 height 12
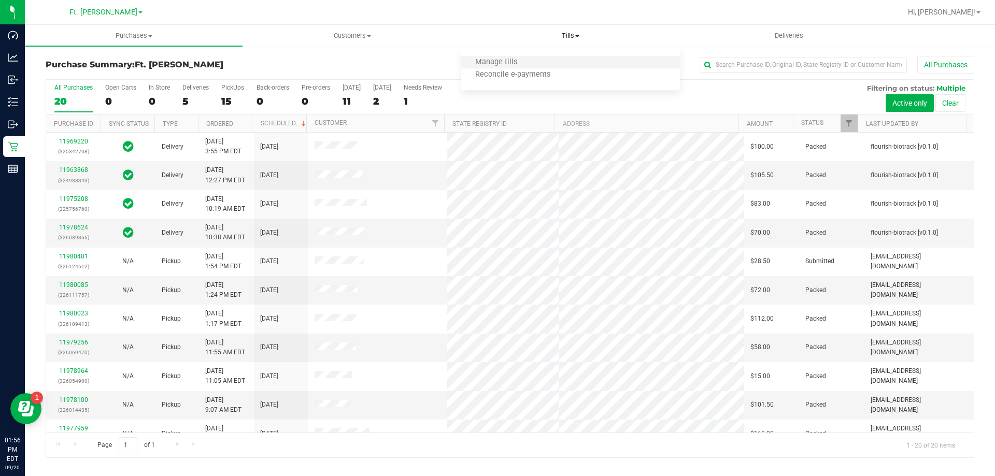
click at [545, 65] on li "Manage tills" at bounding box center [570, 62] width 218 height 12
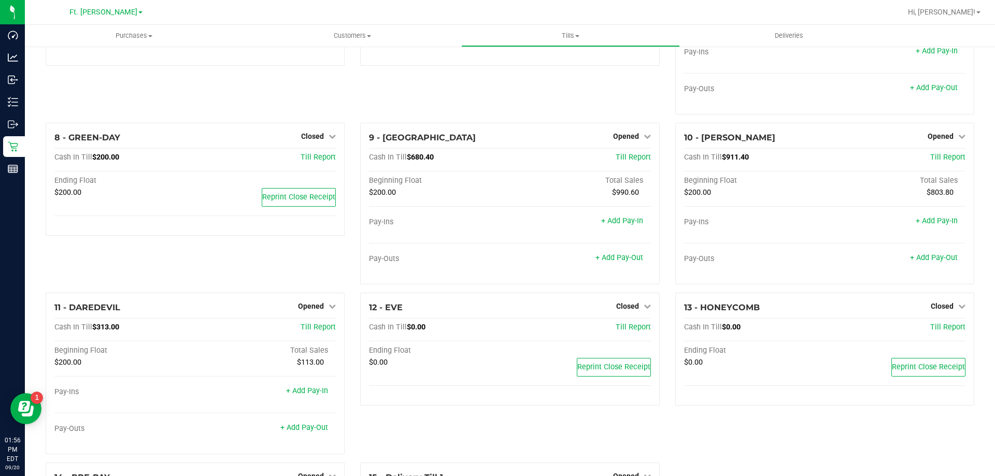
scroll to position [344, 0]
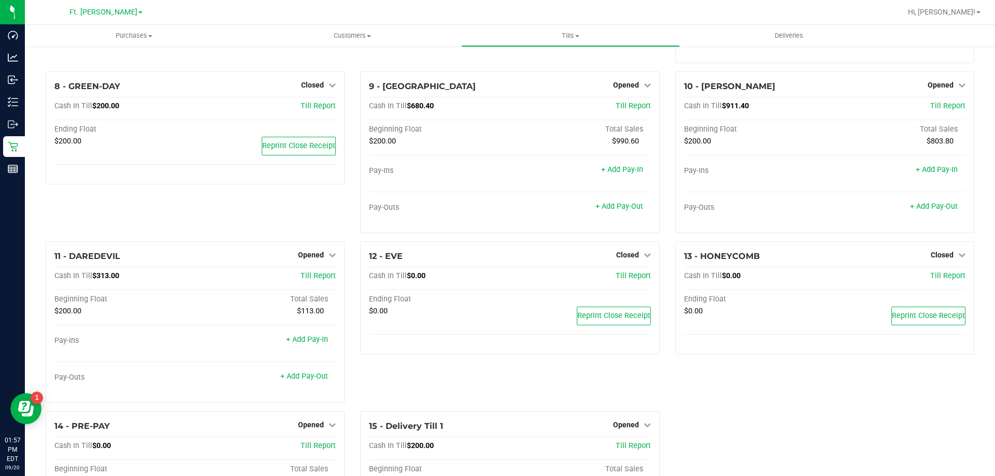
click at [736, 414] on div "1 - Vault - [GEOGRAPHIC_DATA][PERSON_NAME] Count Vault Cash In Vault: $7,514.99…" at bounding box center [510, 146] width 944 height 869
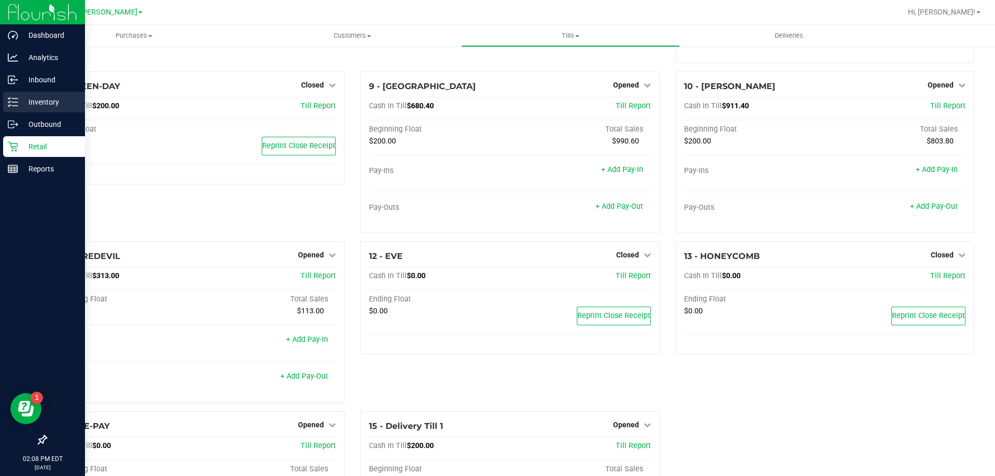
click at [21, 93] on div "Inventory" at bounding box center [44, 102] width 82 height 21
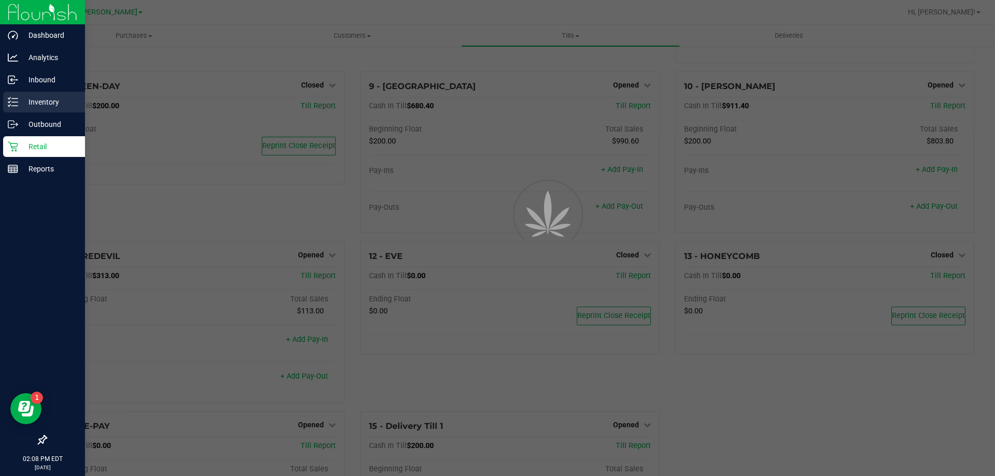
click at [21, 93] on div "Inventory" at bounding box center [44, 102] width 82 height 21
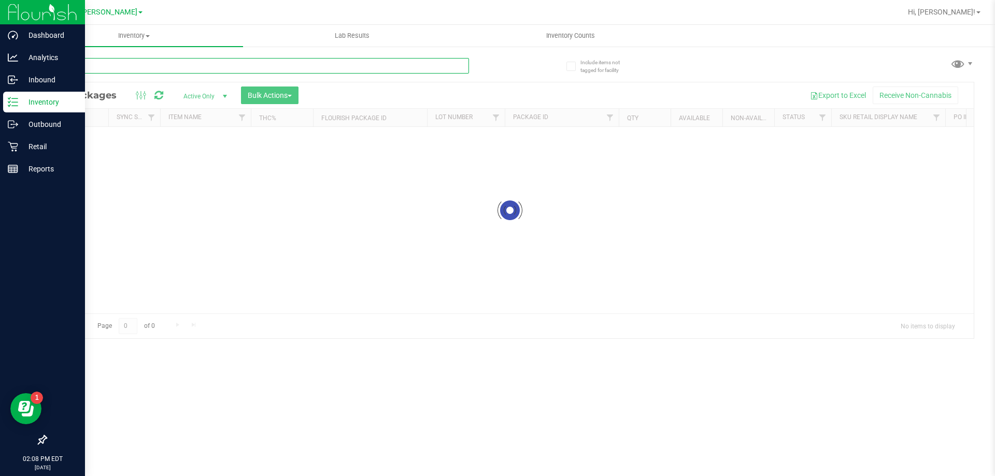
click at [152, 58] on input "text" at bounding box center [257, 66] width 423 height 16
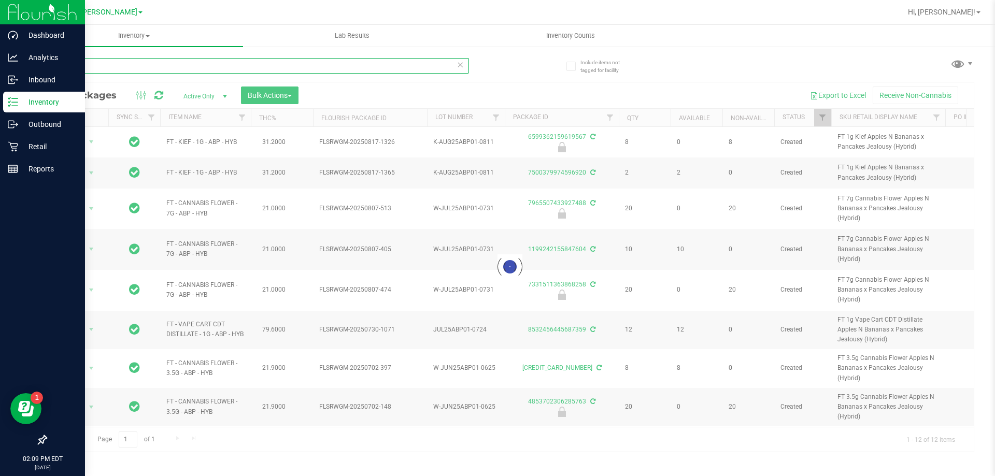
click at [233, 63] on input "abp" at bounding box center [257, 66] width 423 height 16
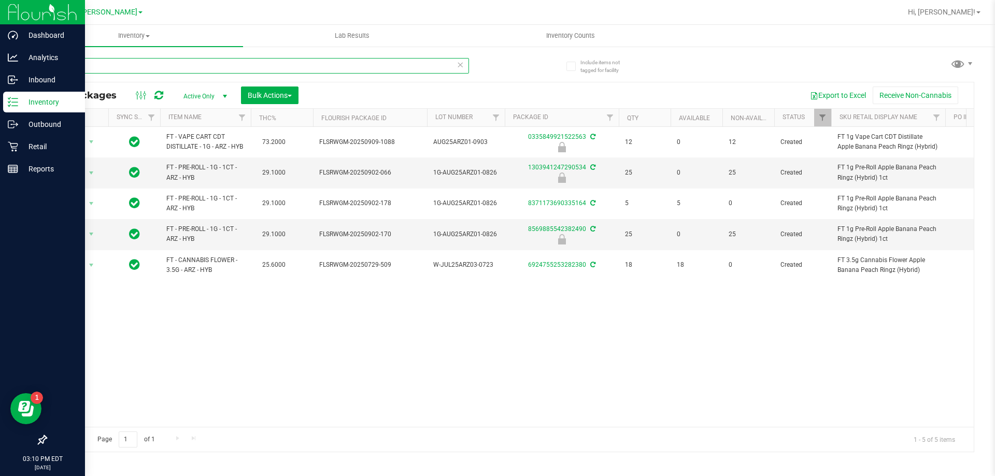
click at [329, 67] on input "arz" at bounding box center [257, 66] width 423 height 16
type input "t12"
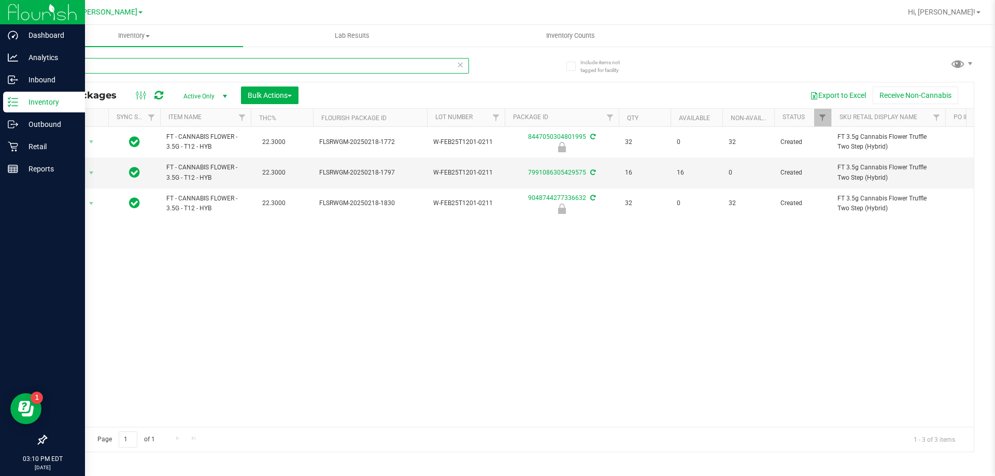
click at [321, 70] on input "t12" at bounding box center [257, 66] width 423 height 16
type input "f"
type input "dsc"
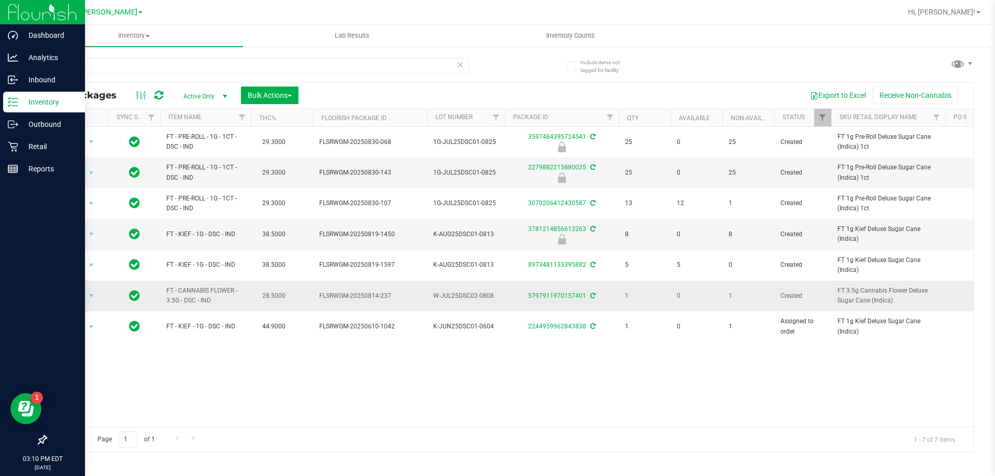
click at [274, 300] on span "28.5000" at bounding box center [274, 296] width 34 height 15
